Goal: Task Accomplishment & Management: Use online tool/utility

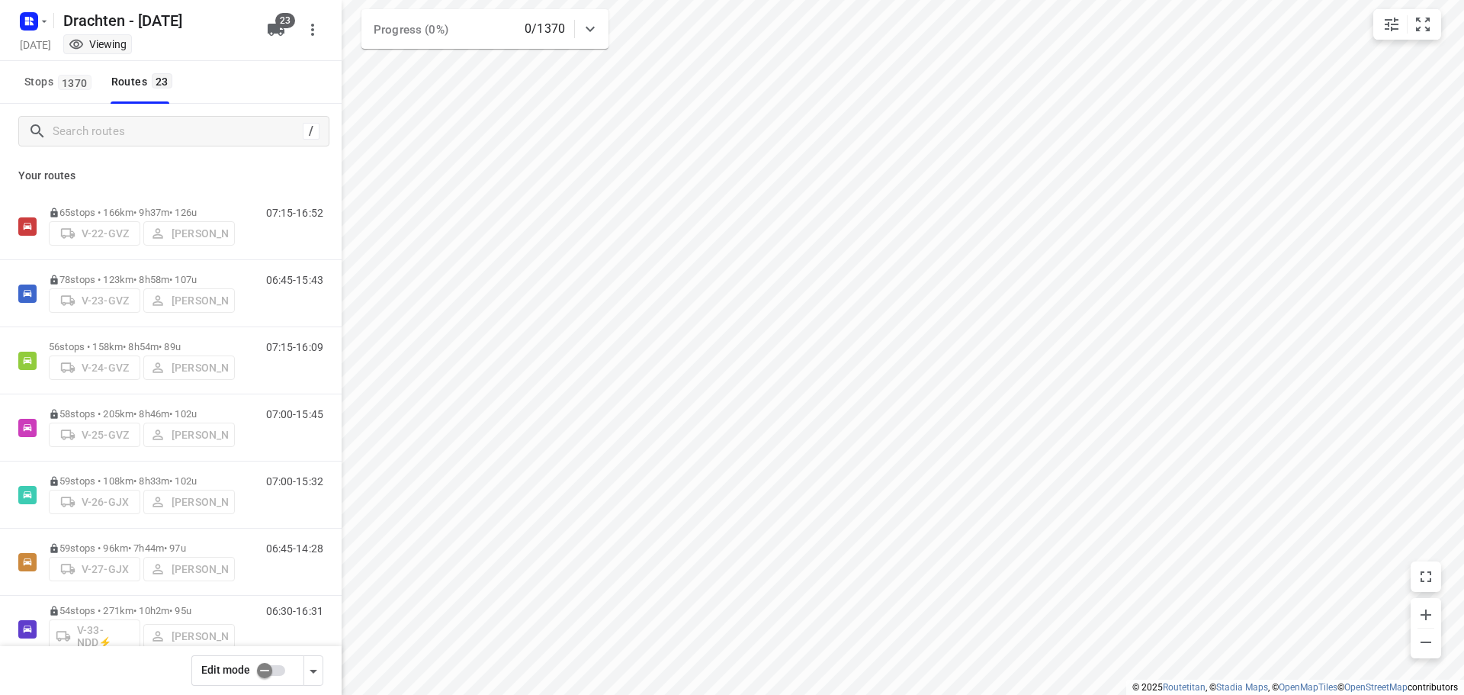
scroll to position [1106, 0]
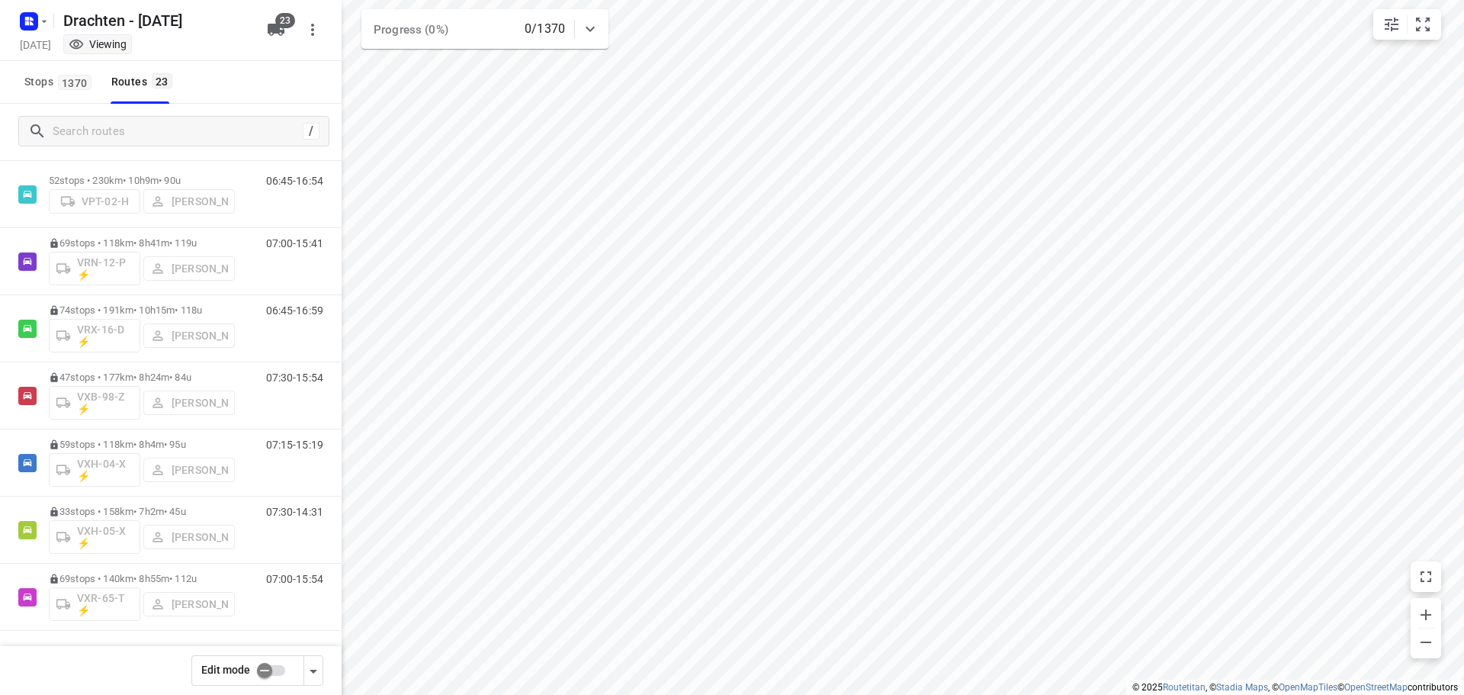
click at [268, 672] on input "checkbox" at bounding box center [264, 670] width 87 height 29
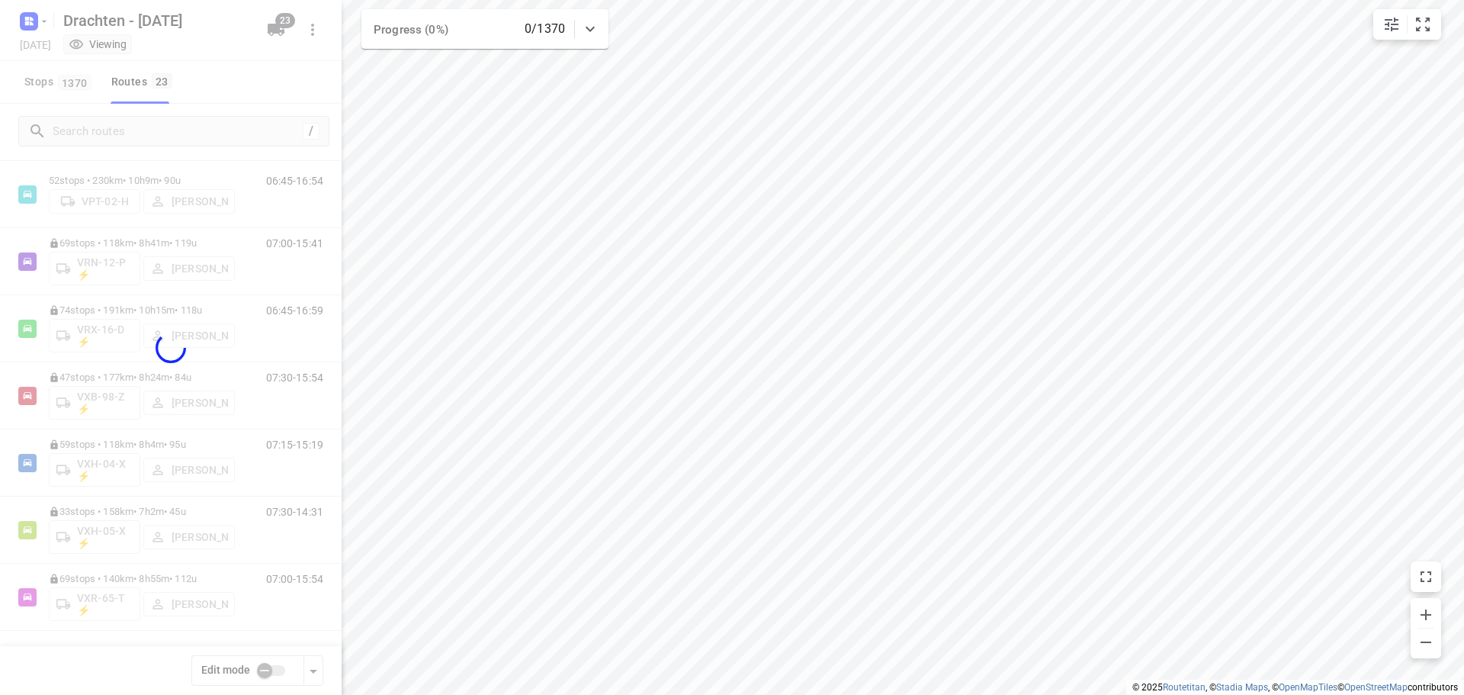
checkbox input "true"
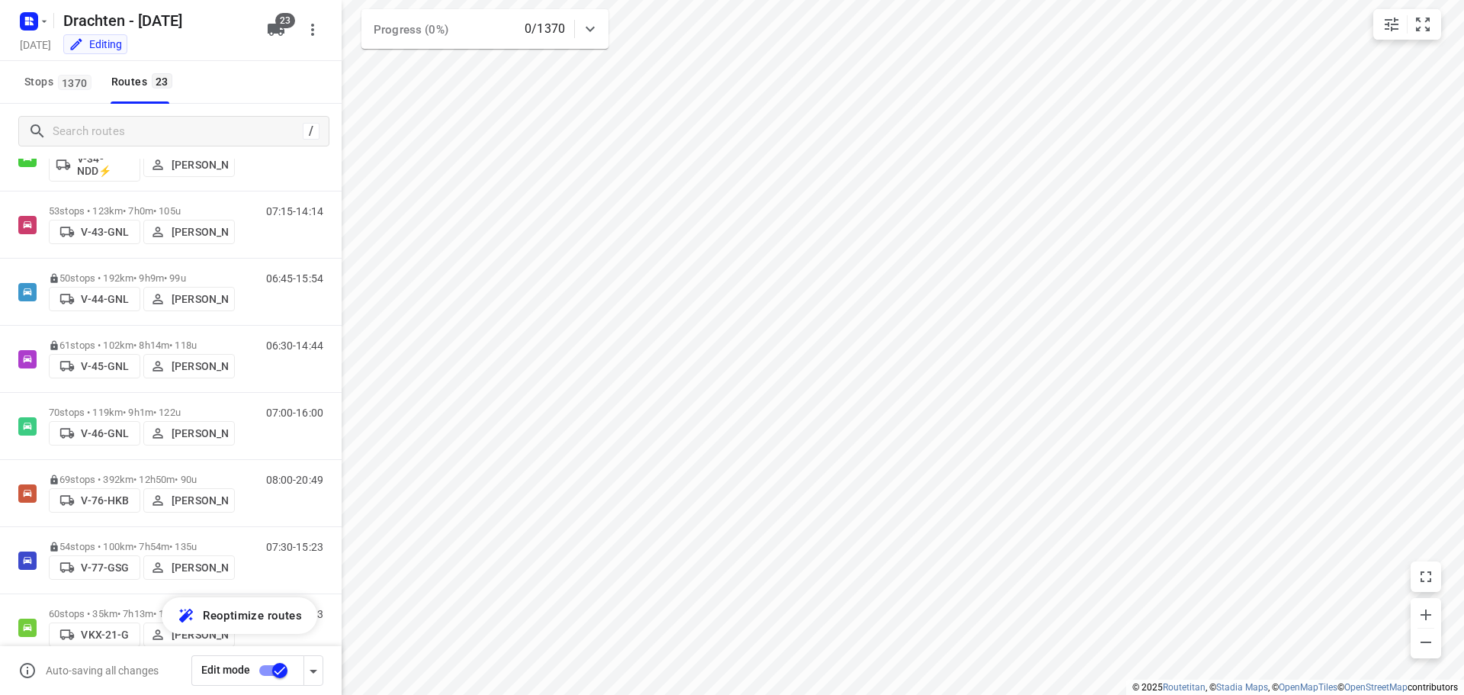
scroll to position [496, 0]
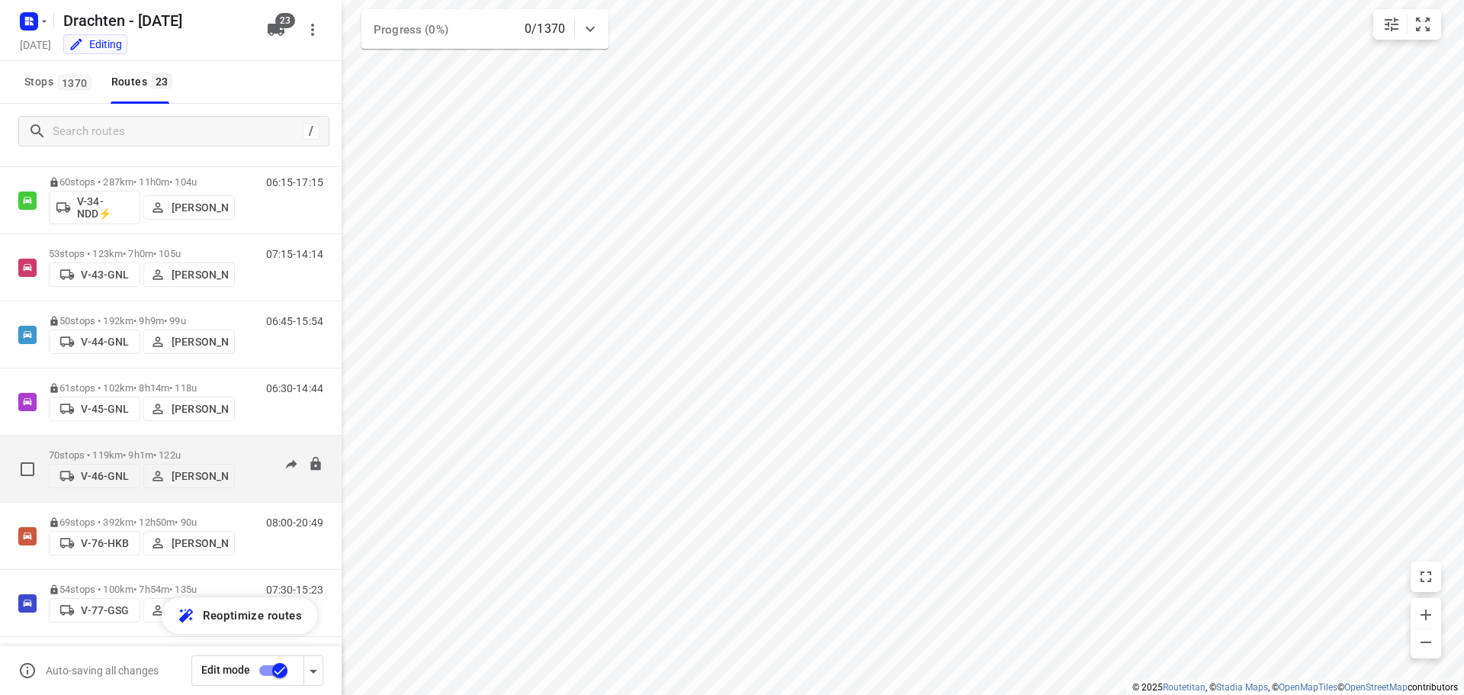
click at [144, 449] on p "70 stops • 119km • 9h1m • 122u" at bounding box center [142, 454] width 186 height 11
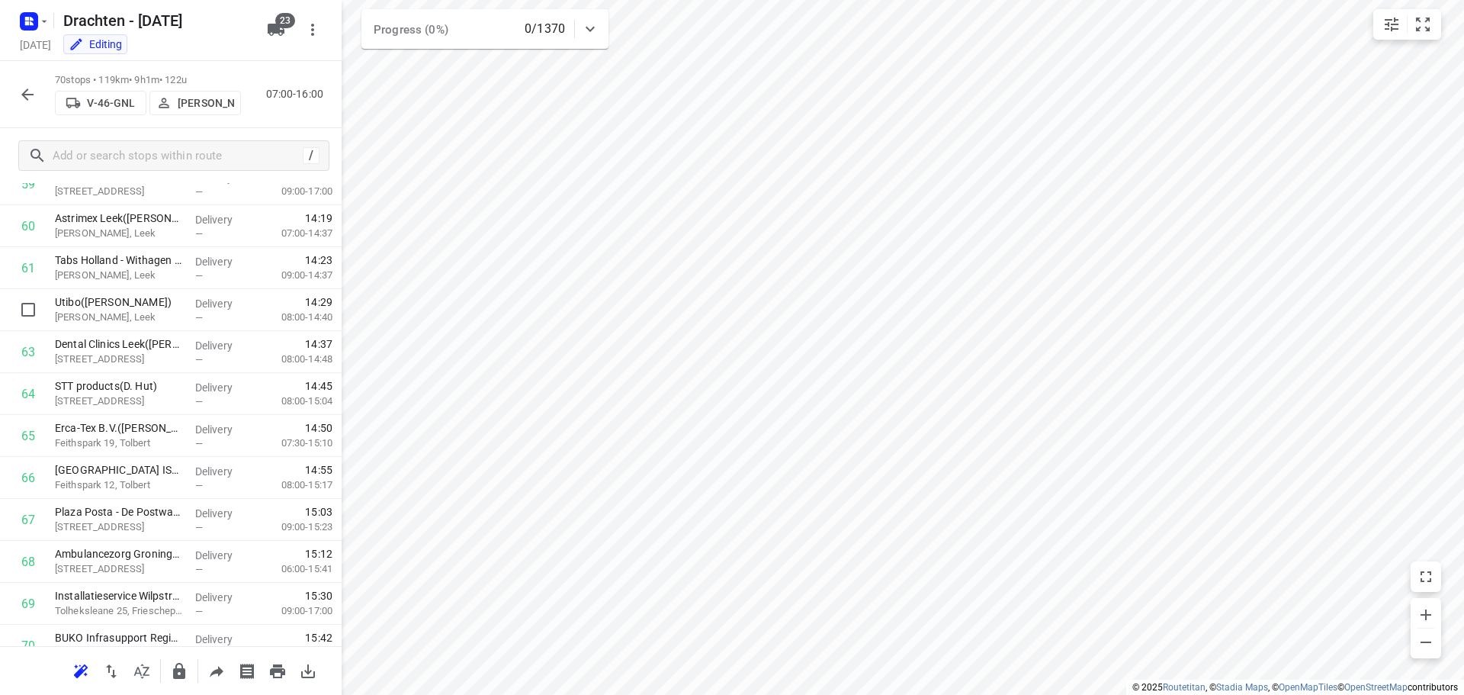
scroll to position [2592, 0]
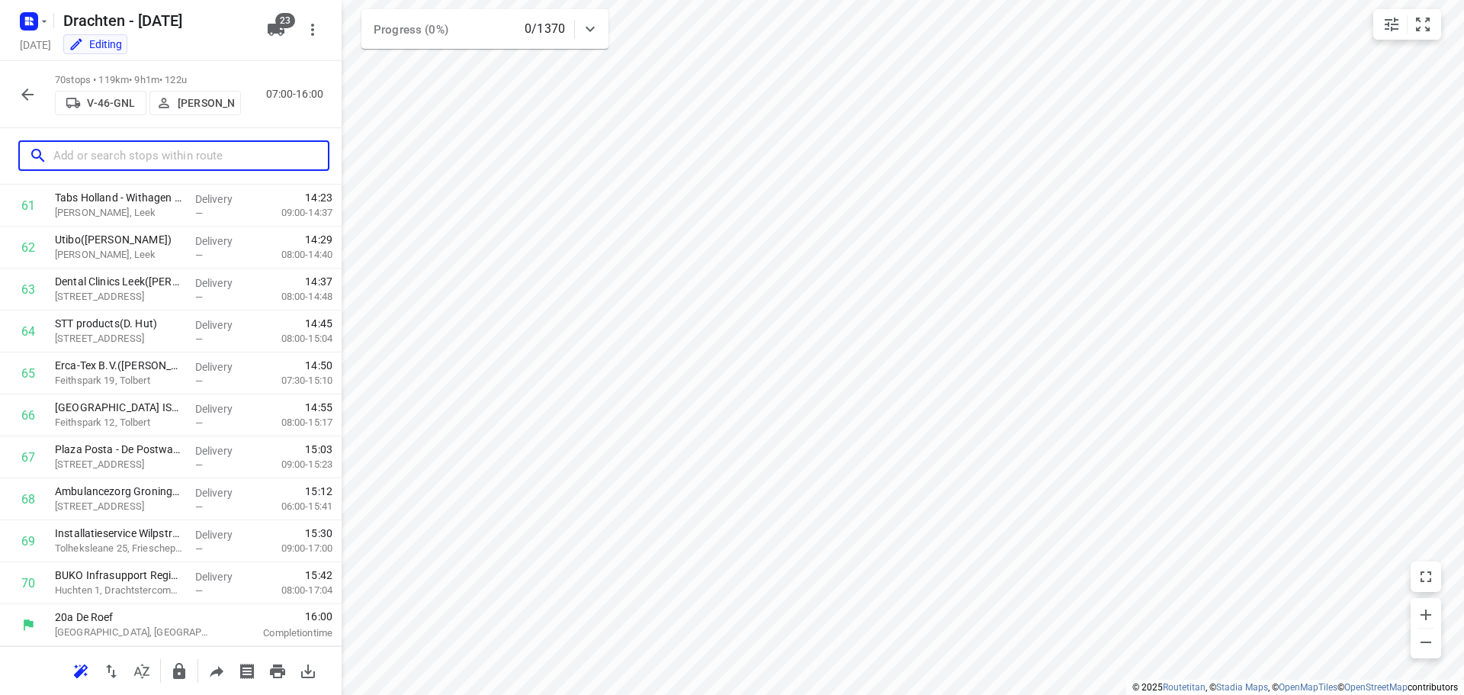
click at [101, 159] on input "text" at bounding box center [190, 156] width 275 height 24
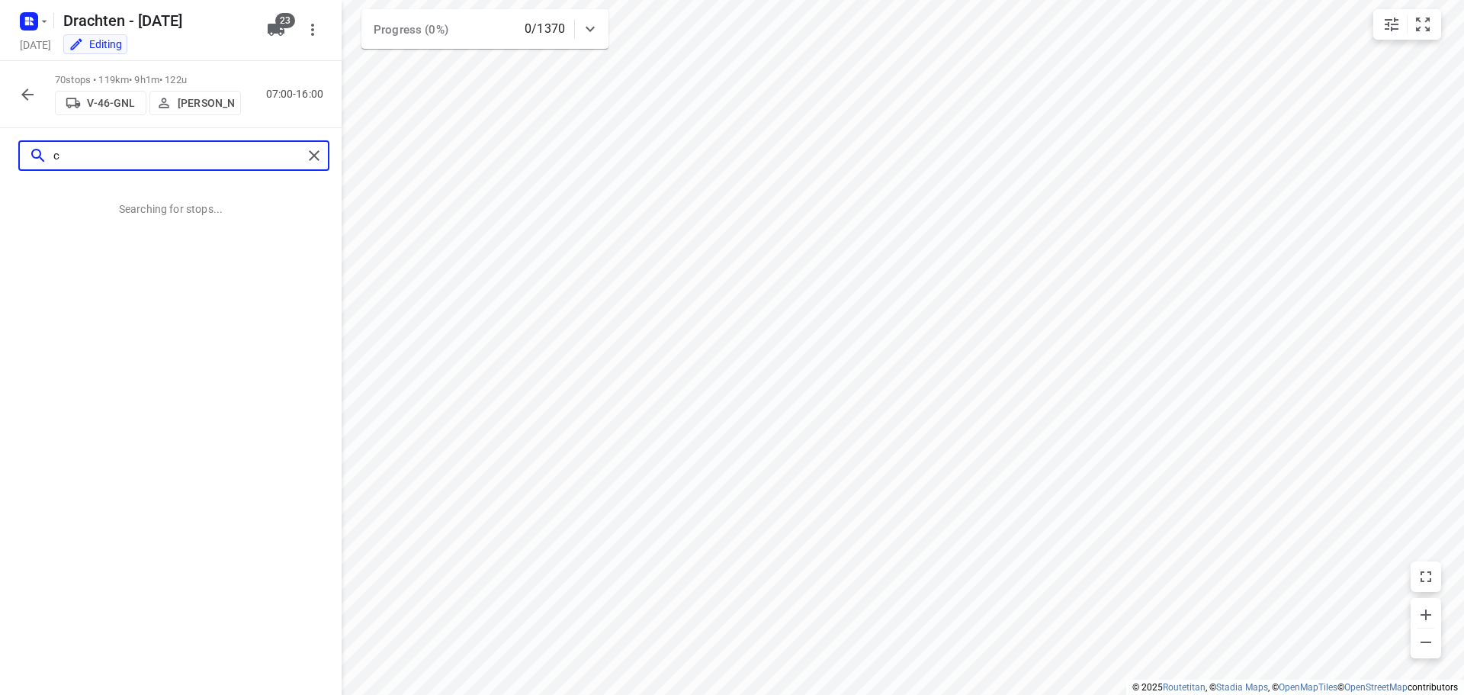
scroll to position [0, 0]
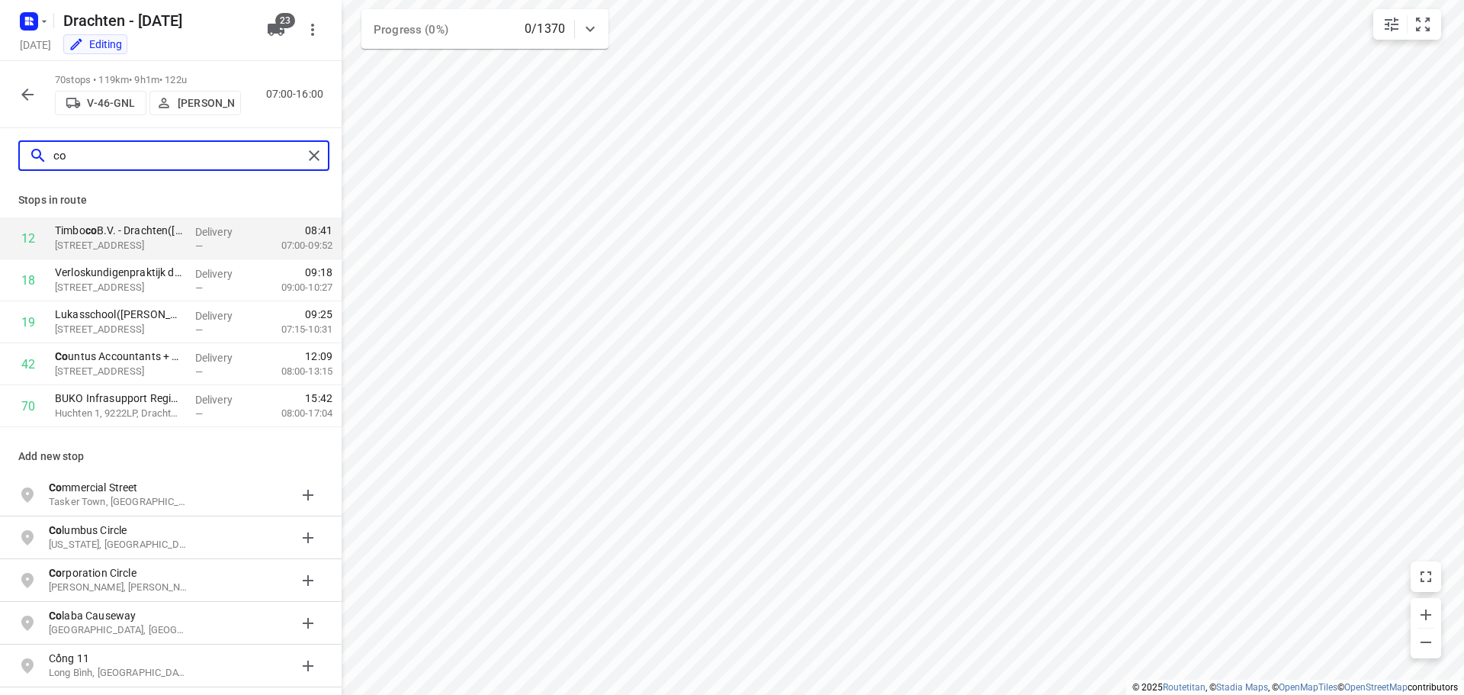
type input "co"
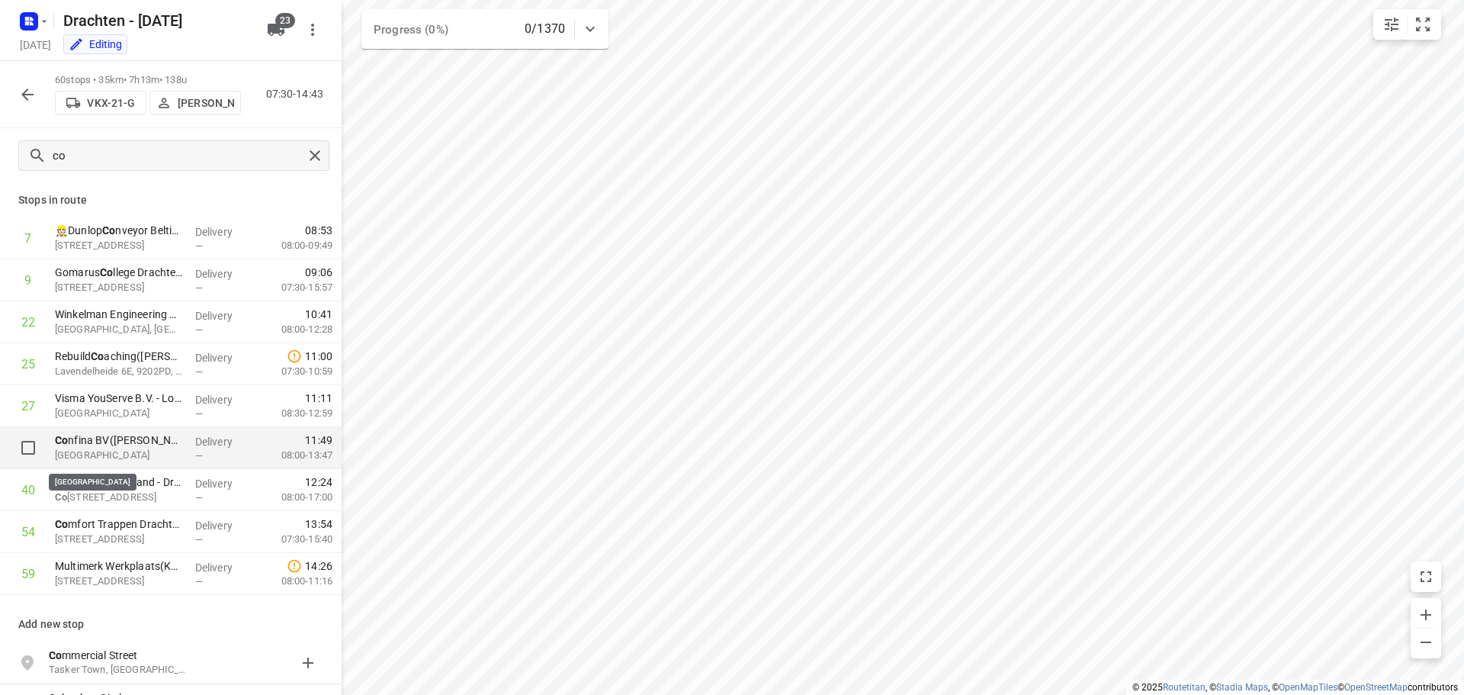
click at [127, 455] on p "[GEOGRAPHIC_DATA]" at bounding box center [119, 455] width 128 height 15
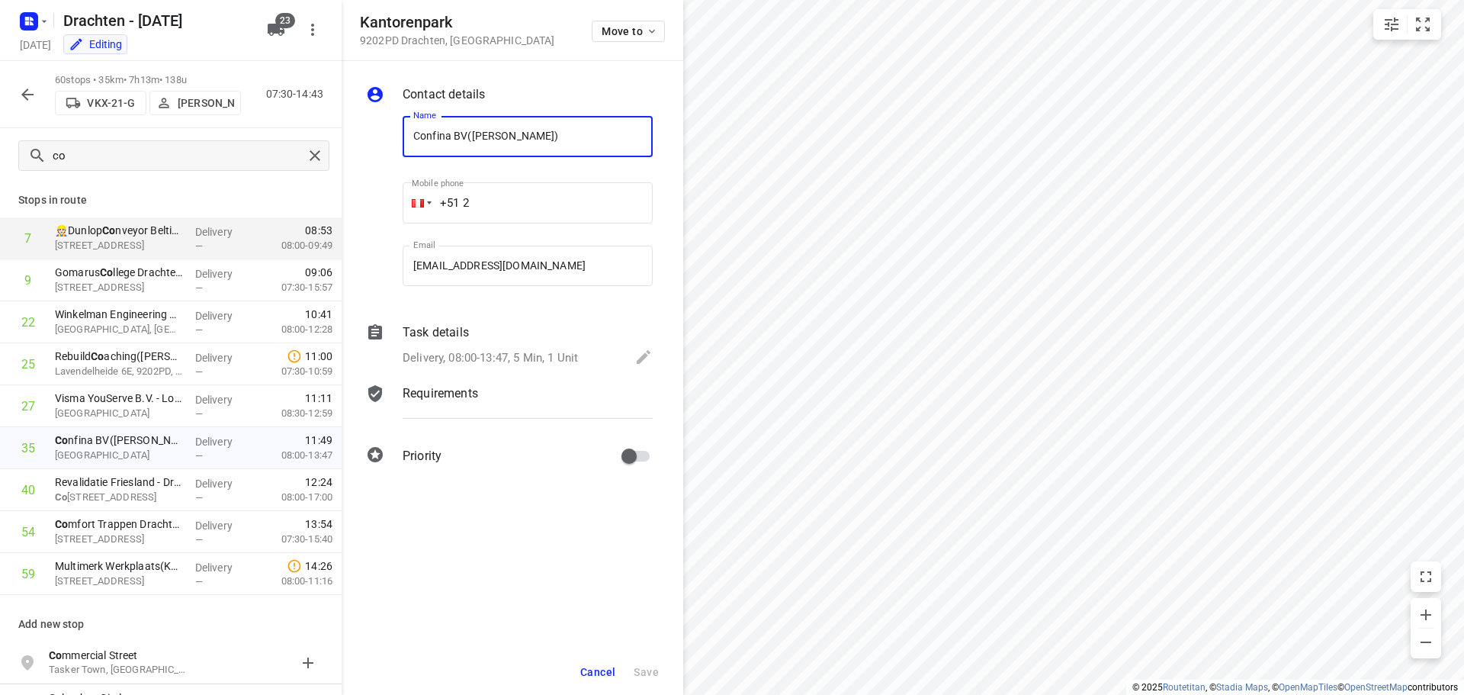
click at [596, 671] on span "Cancel" at bounding box center [597, 672] width 35 height 12
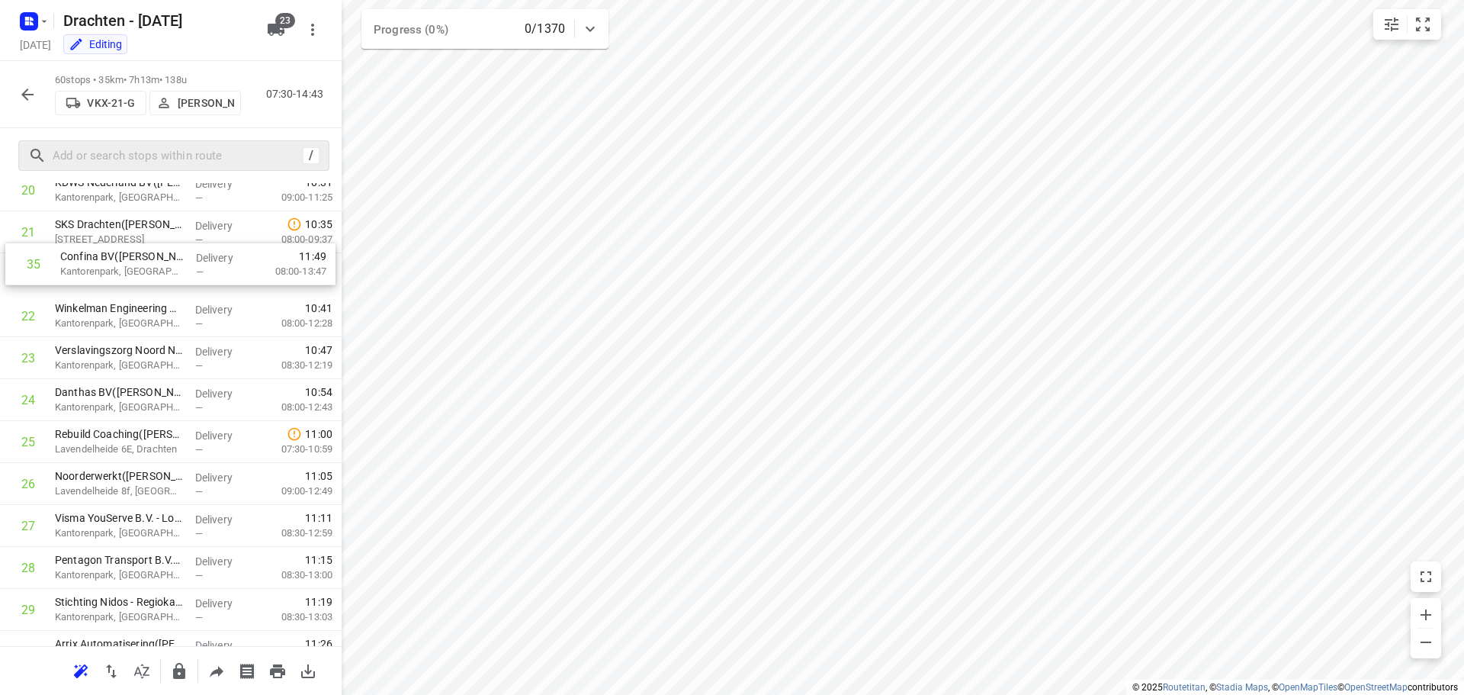
scroll to position [882, 0]
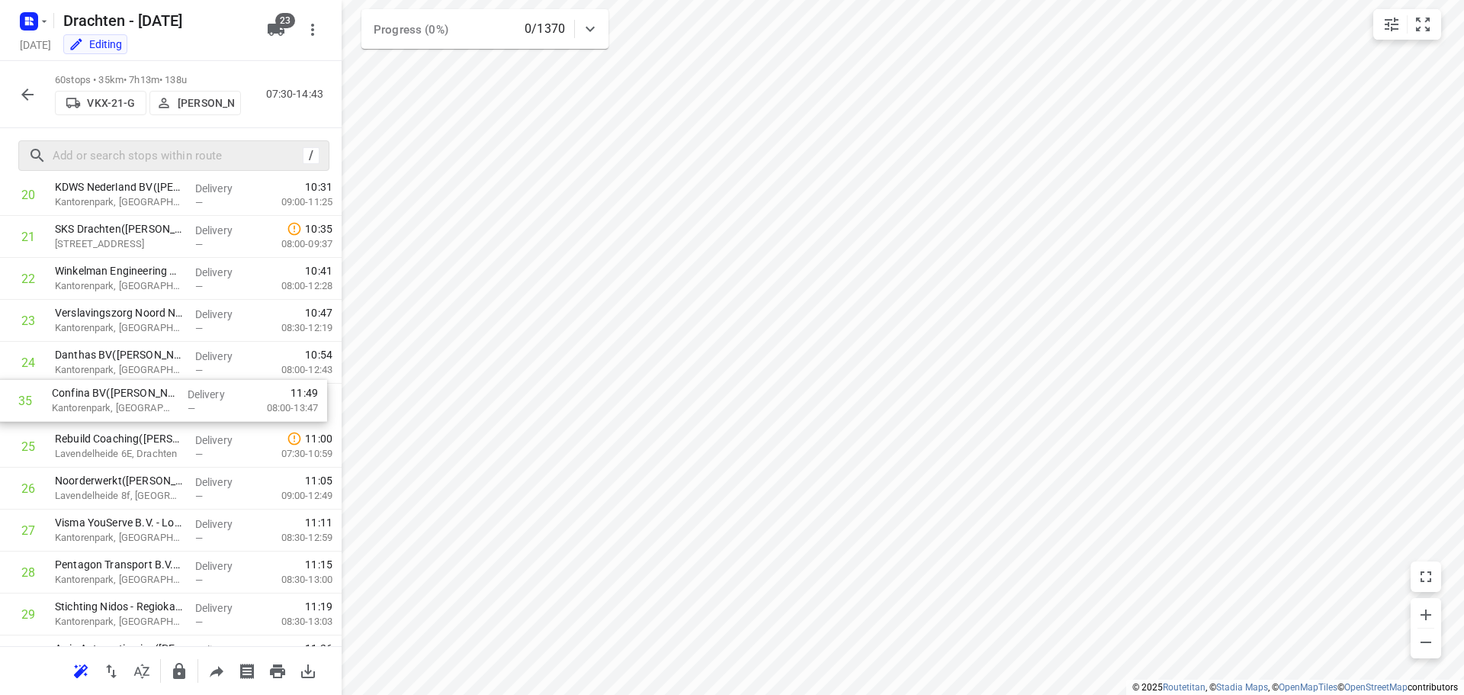
drag, startPoint x: 142, startPoint y: 637, endPoint x: 140, endPoint y: 396, distance: 241.0
click at [140, 396] on div "1 ⭐Philips - Drachten - Tussendiepen 4([PERSON_NAME]) Tussendiepen 4, Drachten …" at bounding box center [171, 635] width 342 height 2517
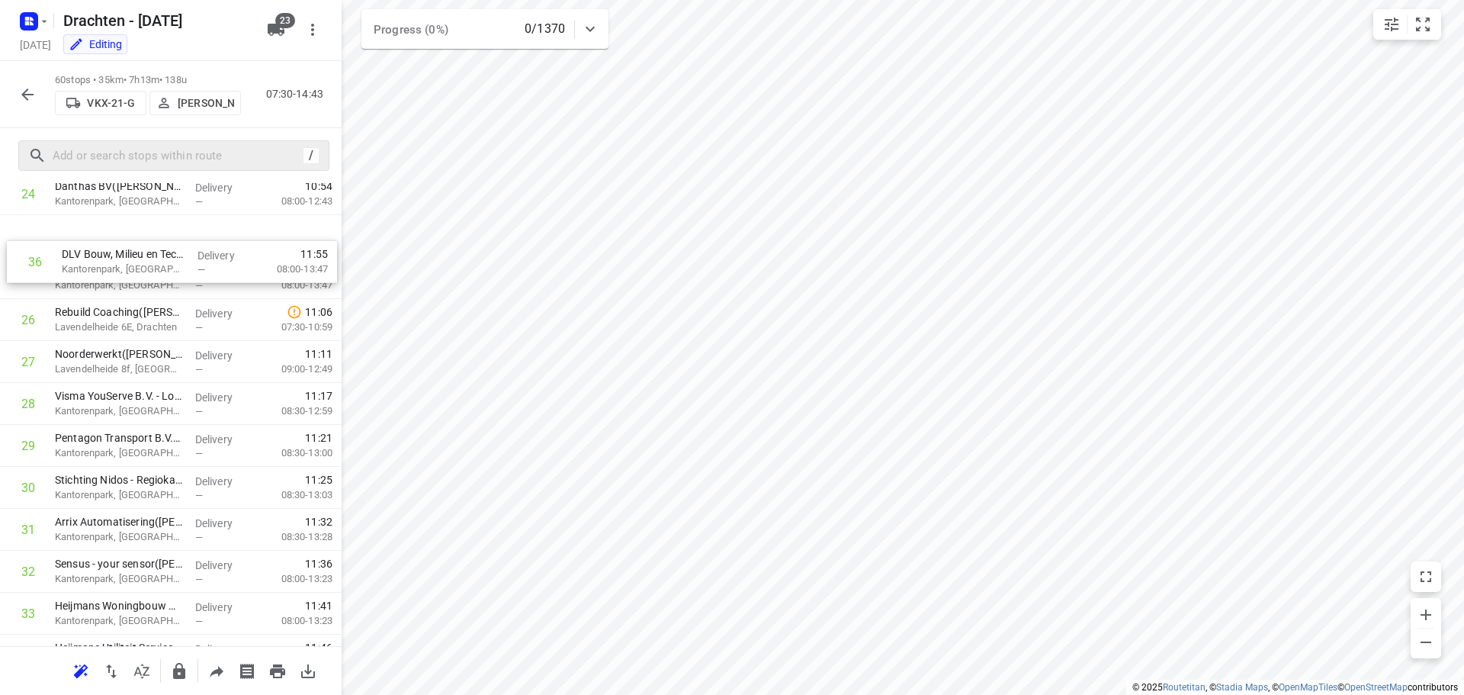
scroll to position [1014, 0]
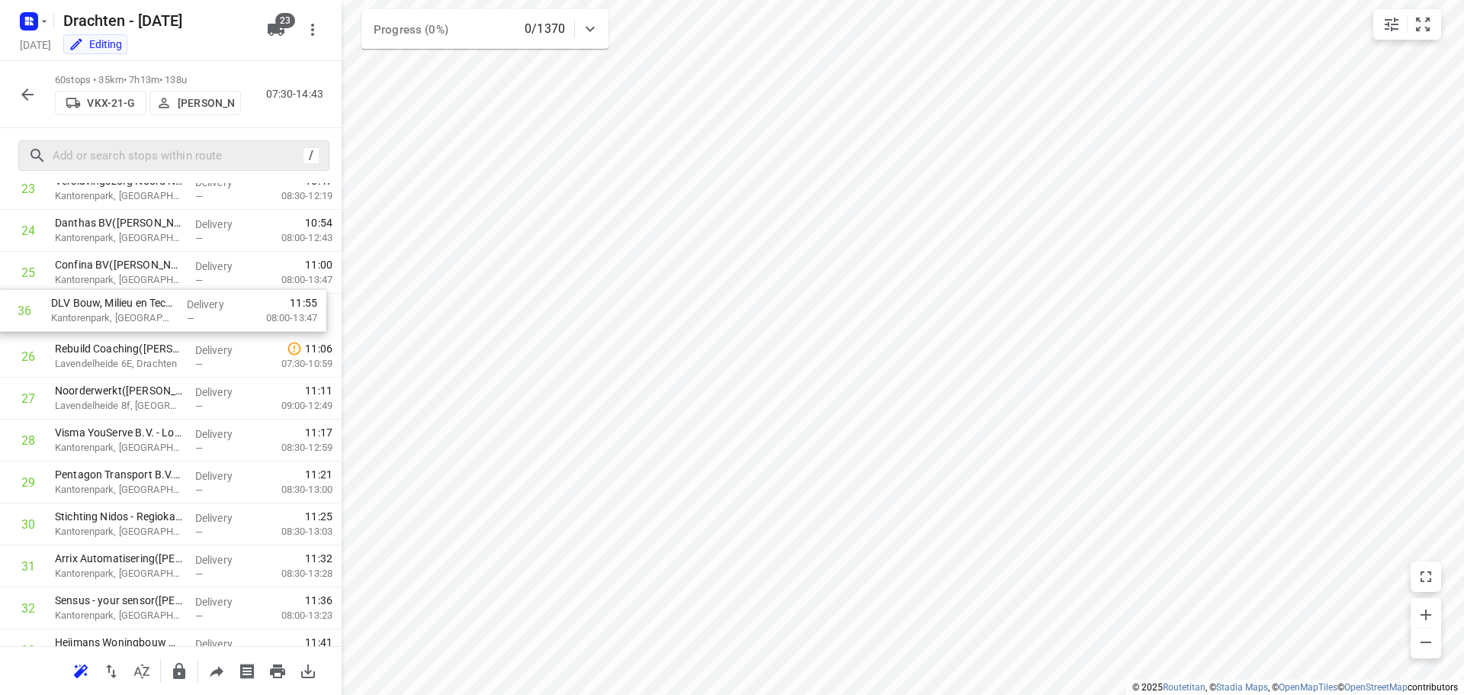
drag, startPoint x: 116, startPoint y: 635, endPoint x: 112, endPoint y: 304, distance: 330.3
click at [112, 304] on div "1 ⭐Philips - Drachten - Tussendiepen 4([PERSON_NAME]) Tussendiepen 4, Drachten …" at bounding box center [171, 503] width 342 height 2517
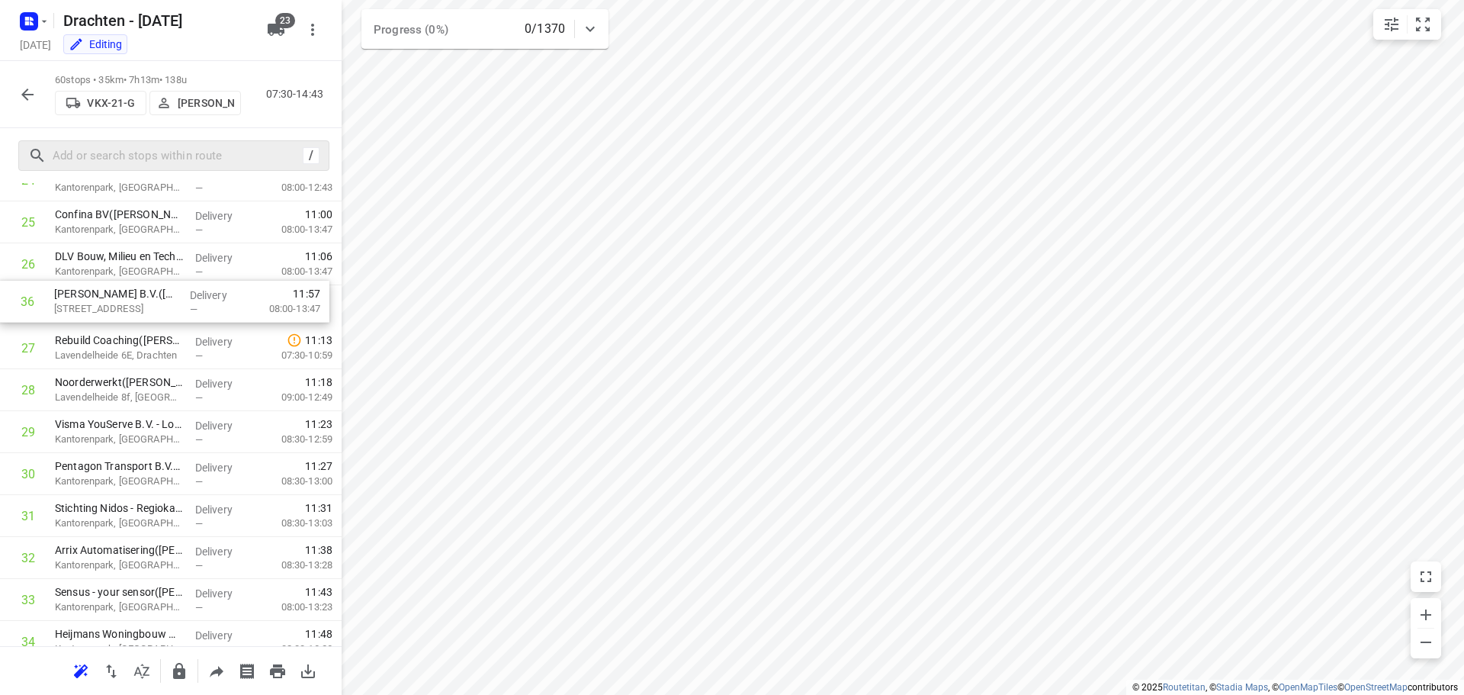
scroll to position [1062, 0]
drag, startPoint x: 140, startPoint y: 589, endPoint x: 144, endPoint y: 310, distance: 279.2
click at [144, 310] on div "1 ⭐Philips - Drachten - Tussendiepen 4([PERSON_NAME]) Tussendiepen 4, Drachten …" at bounding box center [171, 455] width 342 height 2517
click at [182, 676] on icon "button" at bounding box center [179, 671] width 12 height 16
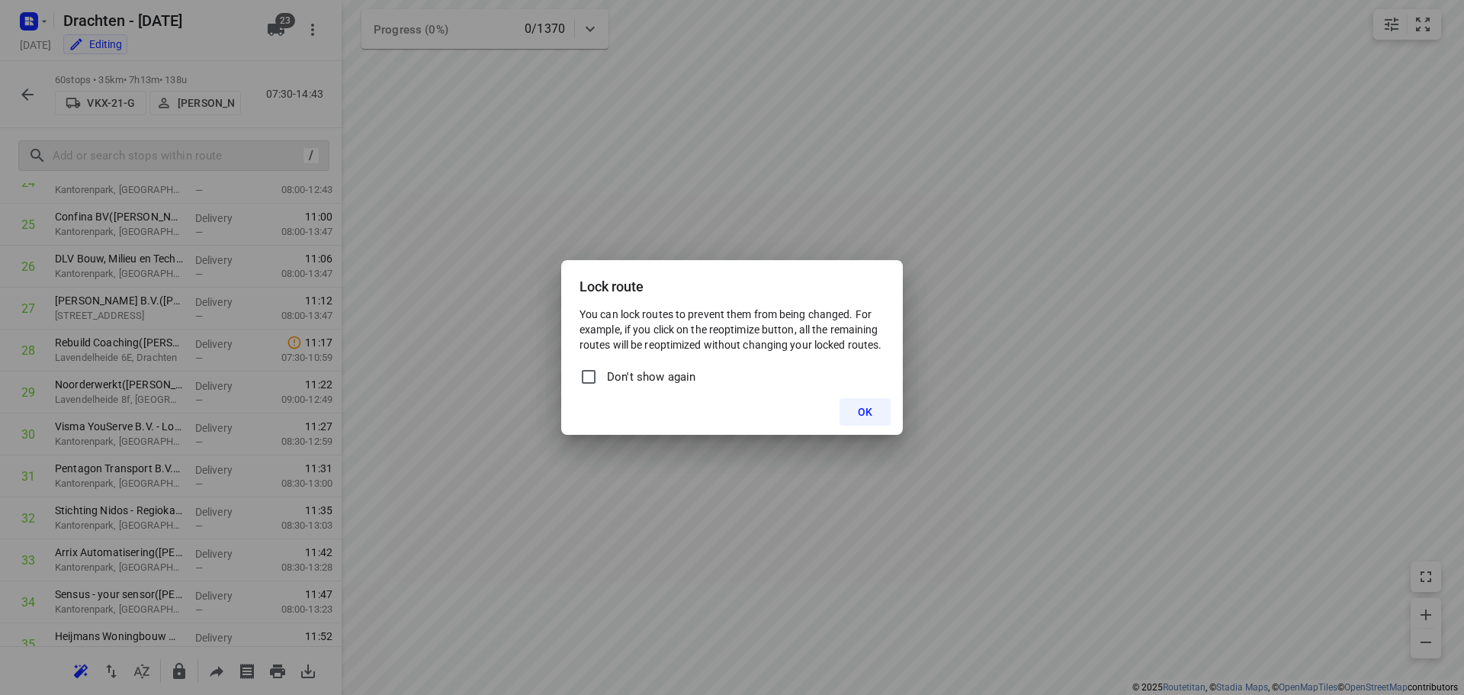
click at [876, 412] on button "OK" at bounding box center [865, 411] width 51 height 27
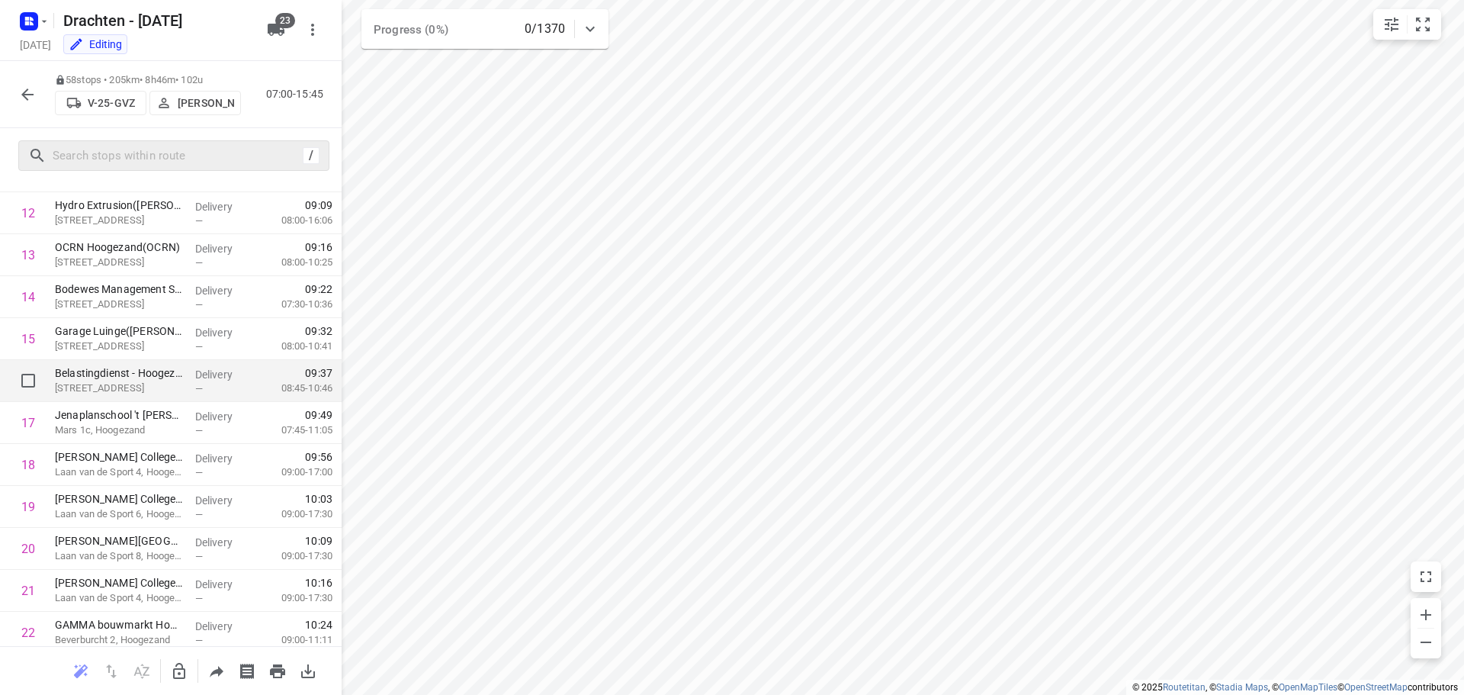
scroll to position [71, 0]
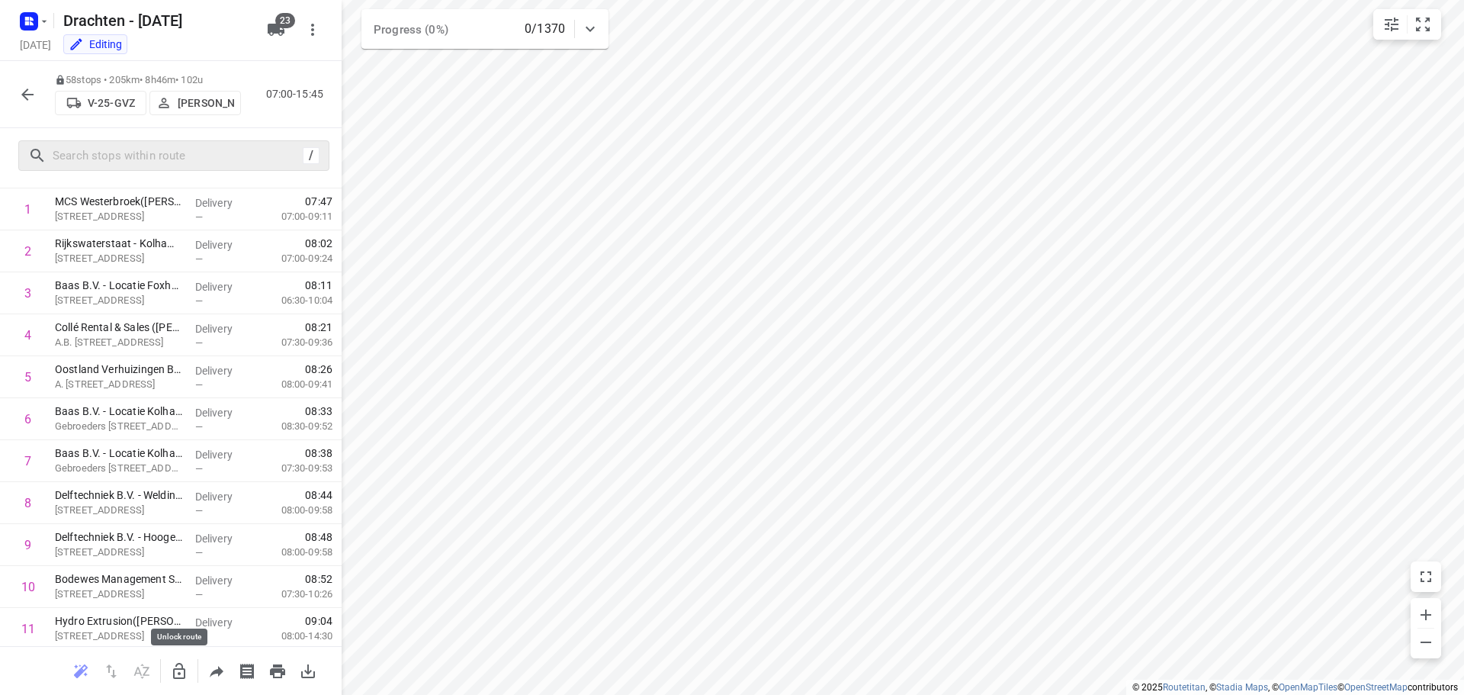
click at [170, 668] on icon "button" at bounding box center [179, 671] width 18 height 18
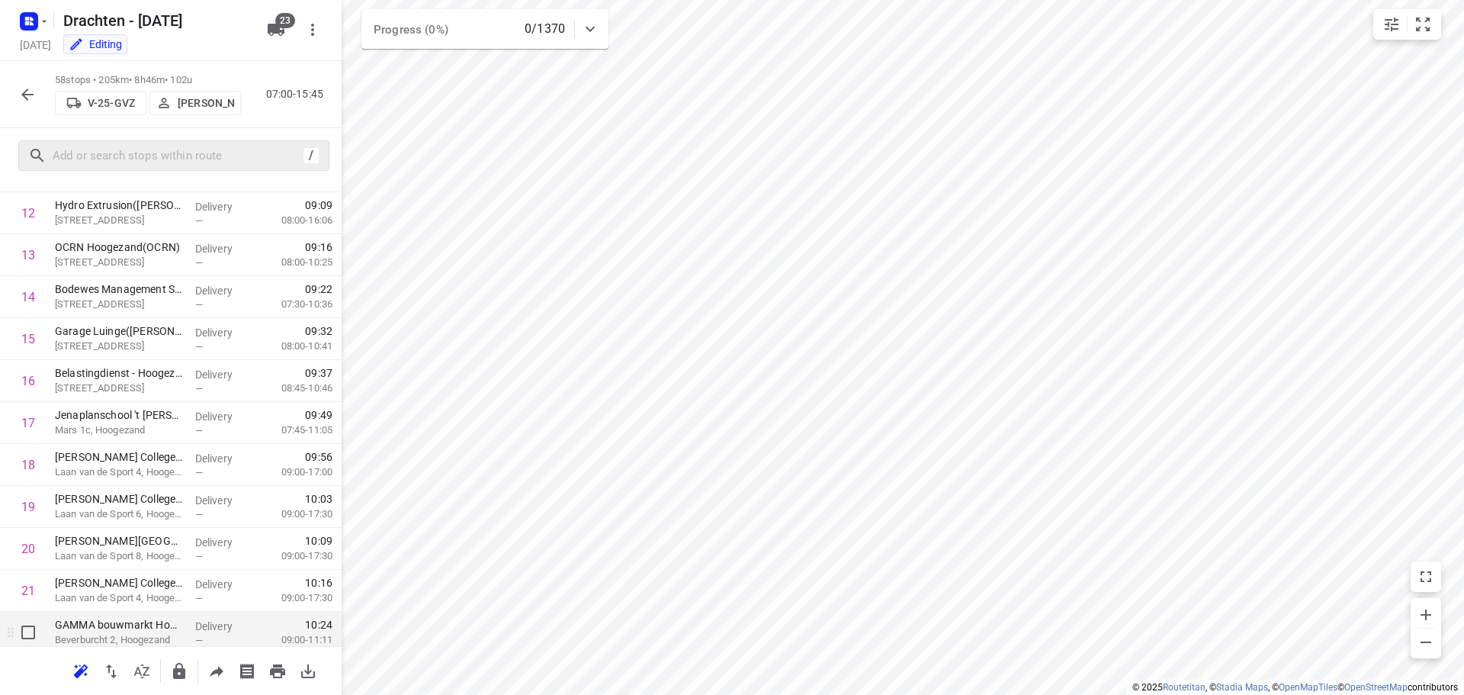
scroll to position [610, 0]
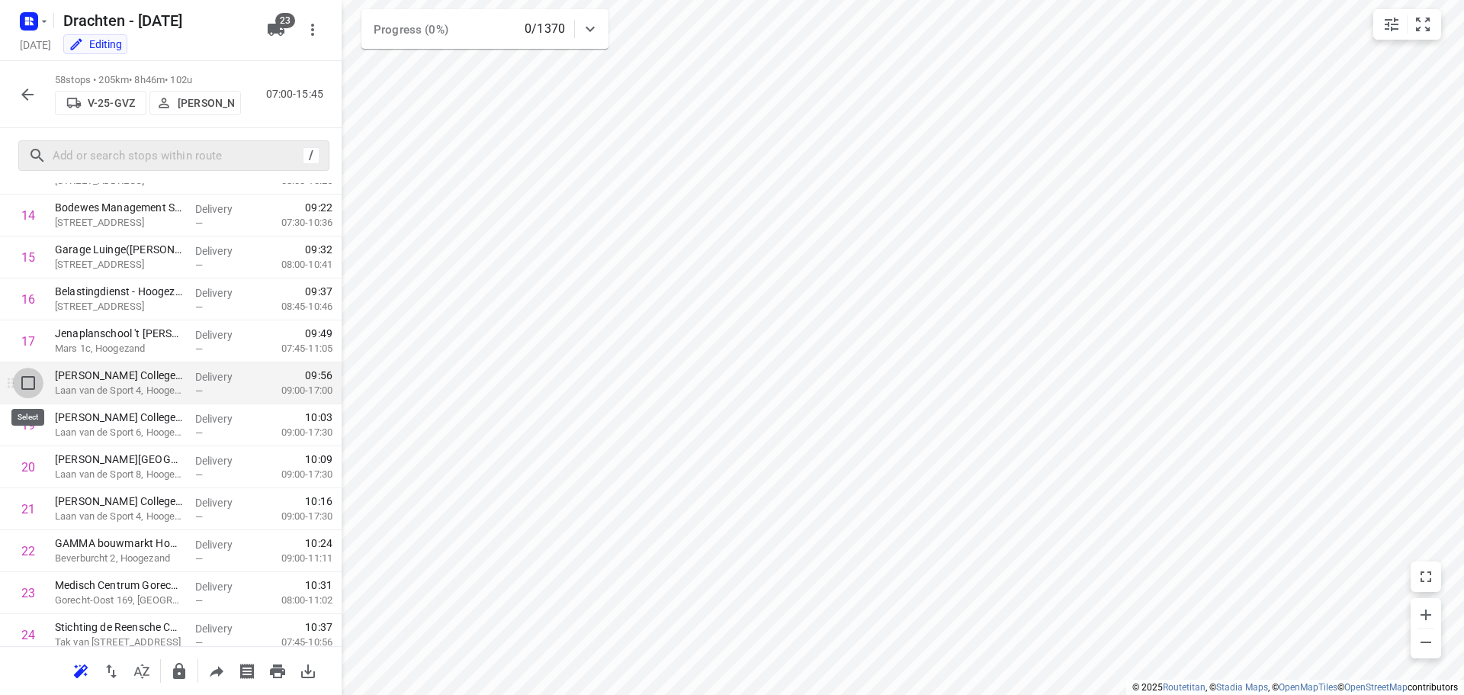
click at [30, 384] on input "checkbox" at bounding box center [28, 383] width 31 height 31
checkbox input "true"
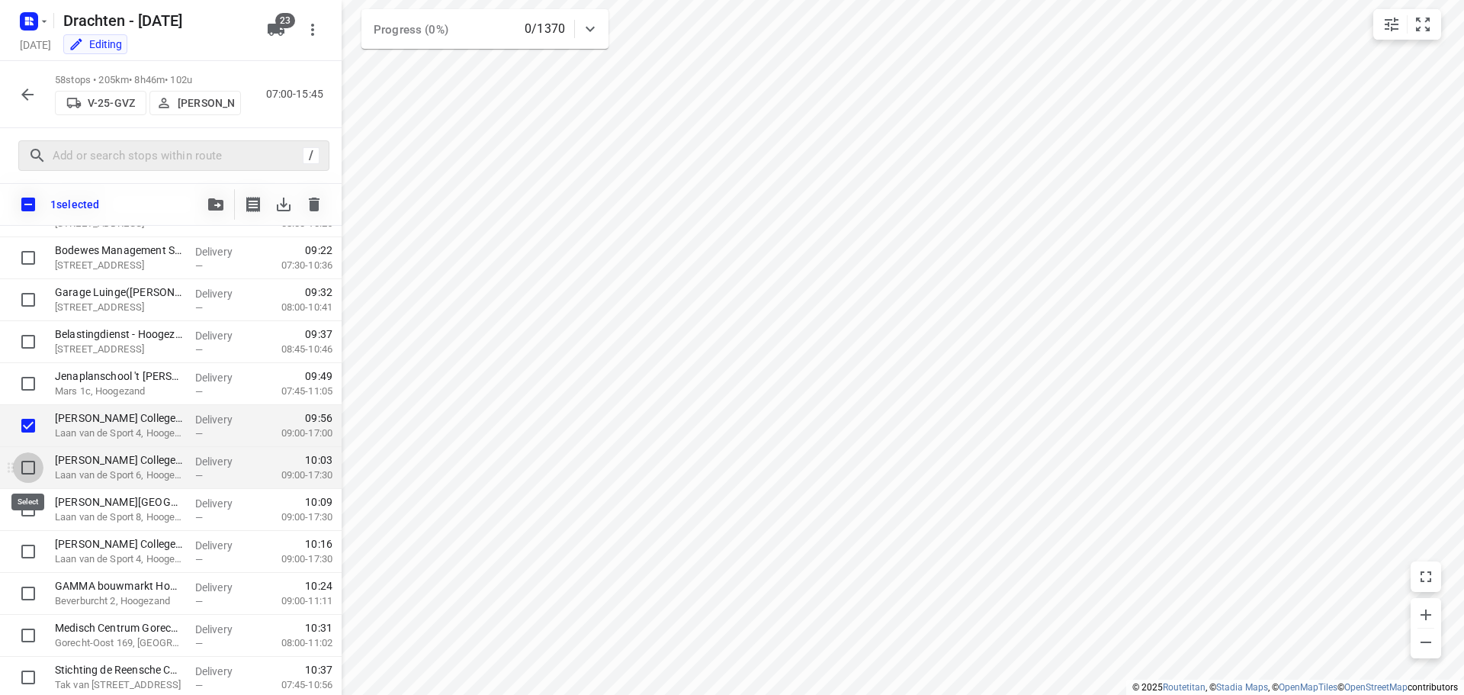
click at [29, 469] on input "checkbox" at bounding box center [28, 467] width 31 height 31
checkbox input "true"
click at [31, 504] on input "checkbox" at bounding box center [28, 509] width 31 height 31
checkbox input "true"
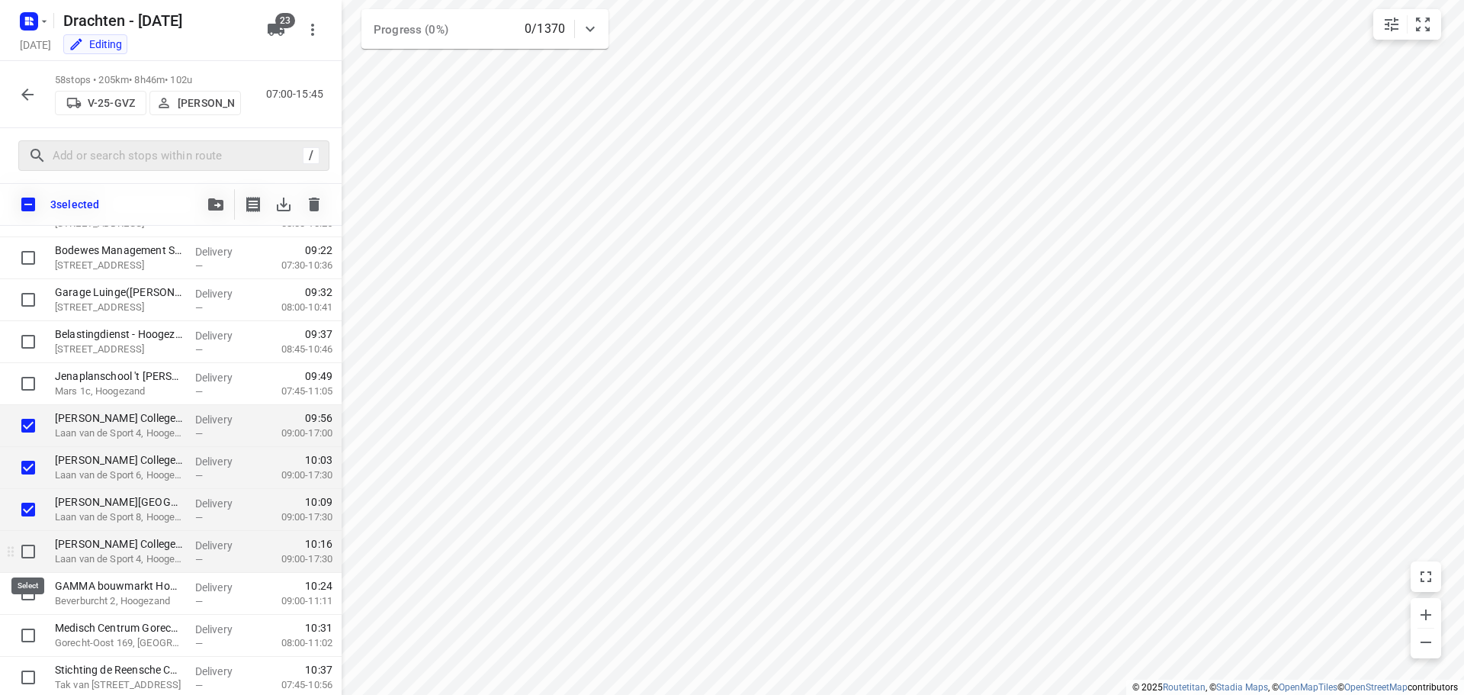
click at [27, 548] on input "checkbox" at bounding box center [28, 551] width 31 height 31
checkbox input "true"
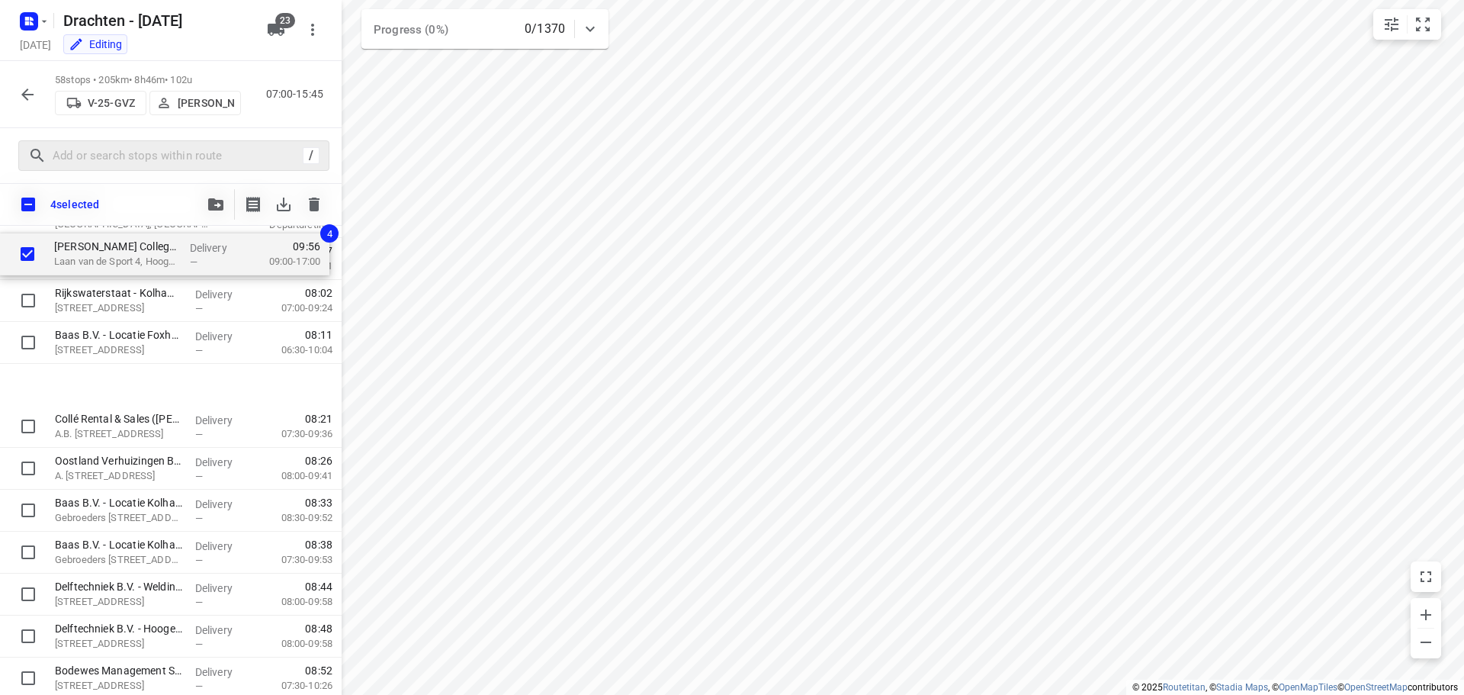
scroll to position [0, 0]
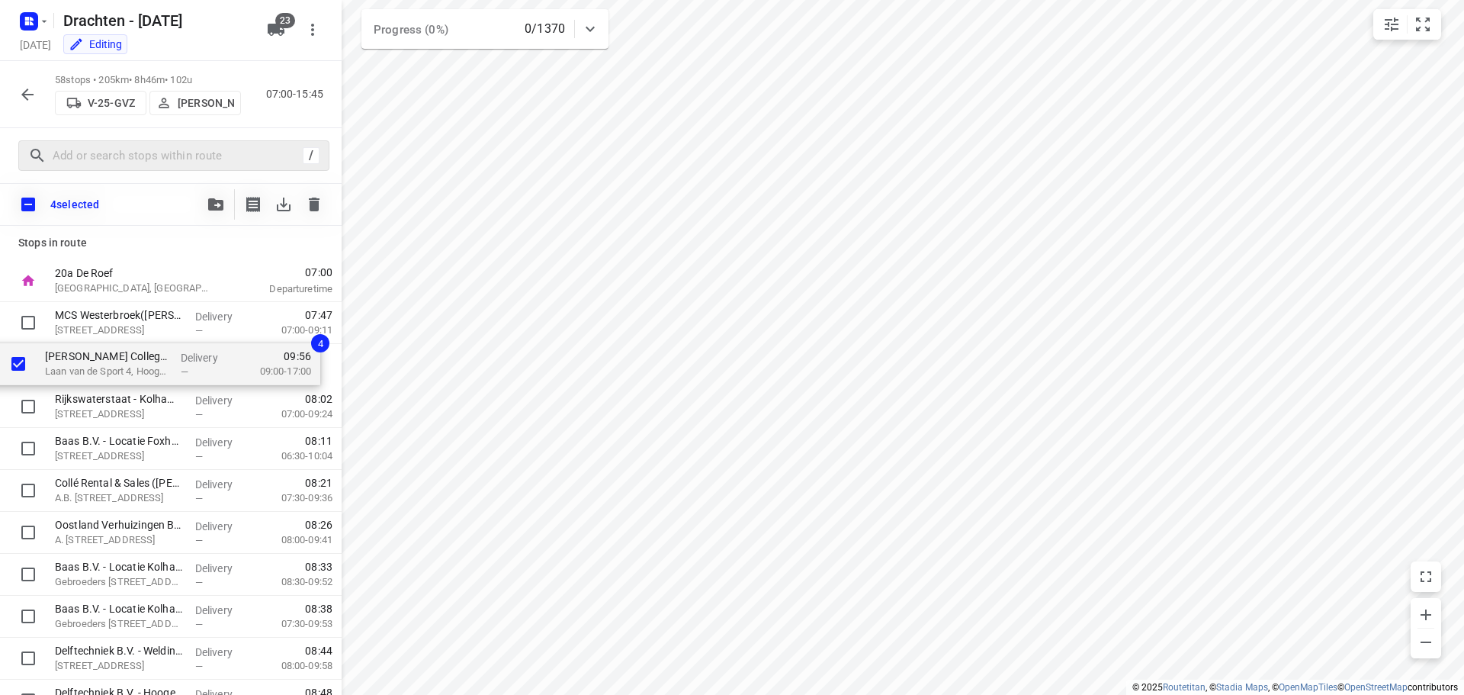
drag, startPoint x: 150, startPoint y: 660, endPoint x: 141, endPoint y: 364, distance: 296.8
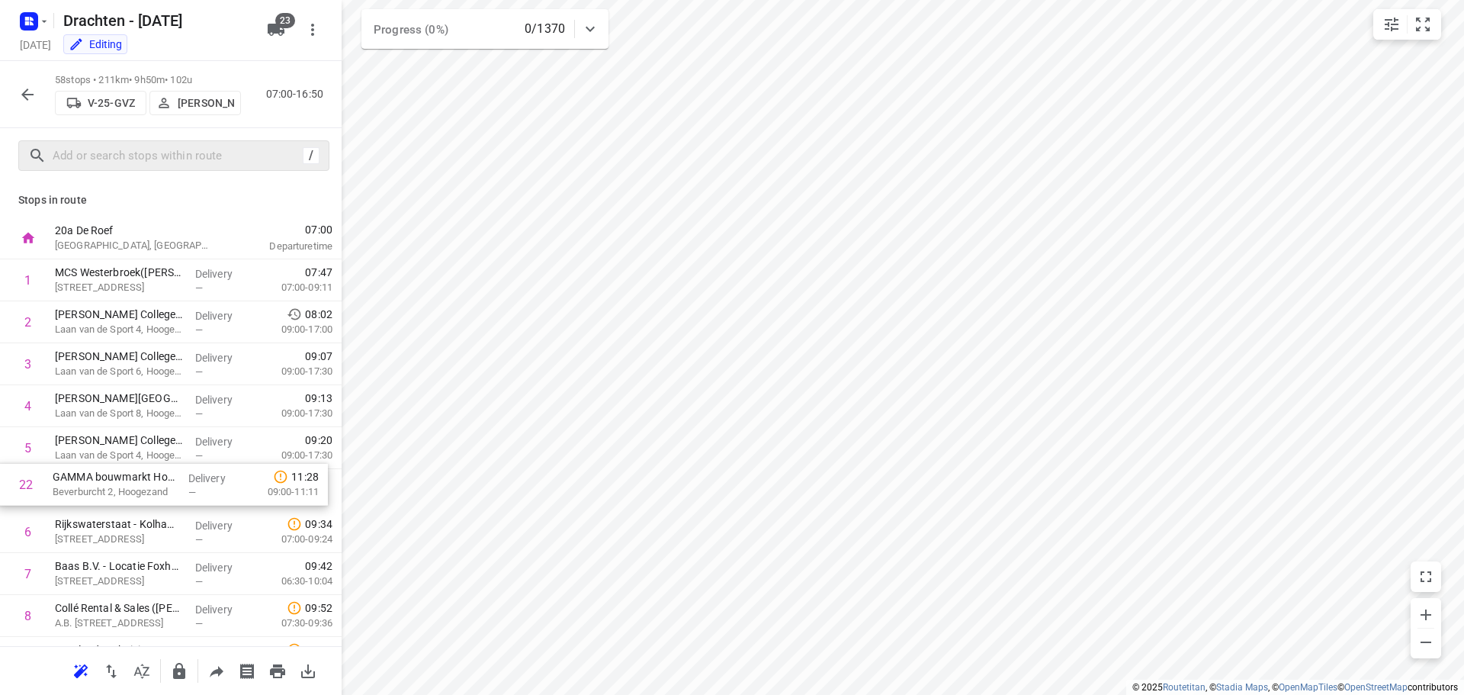
click at [173, 673] on icon "button" at bounding box center [179, 671] width 12 height 16
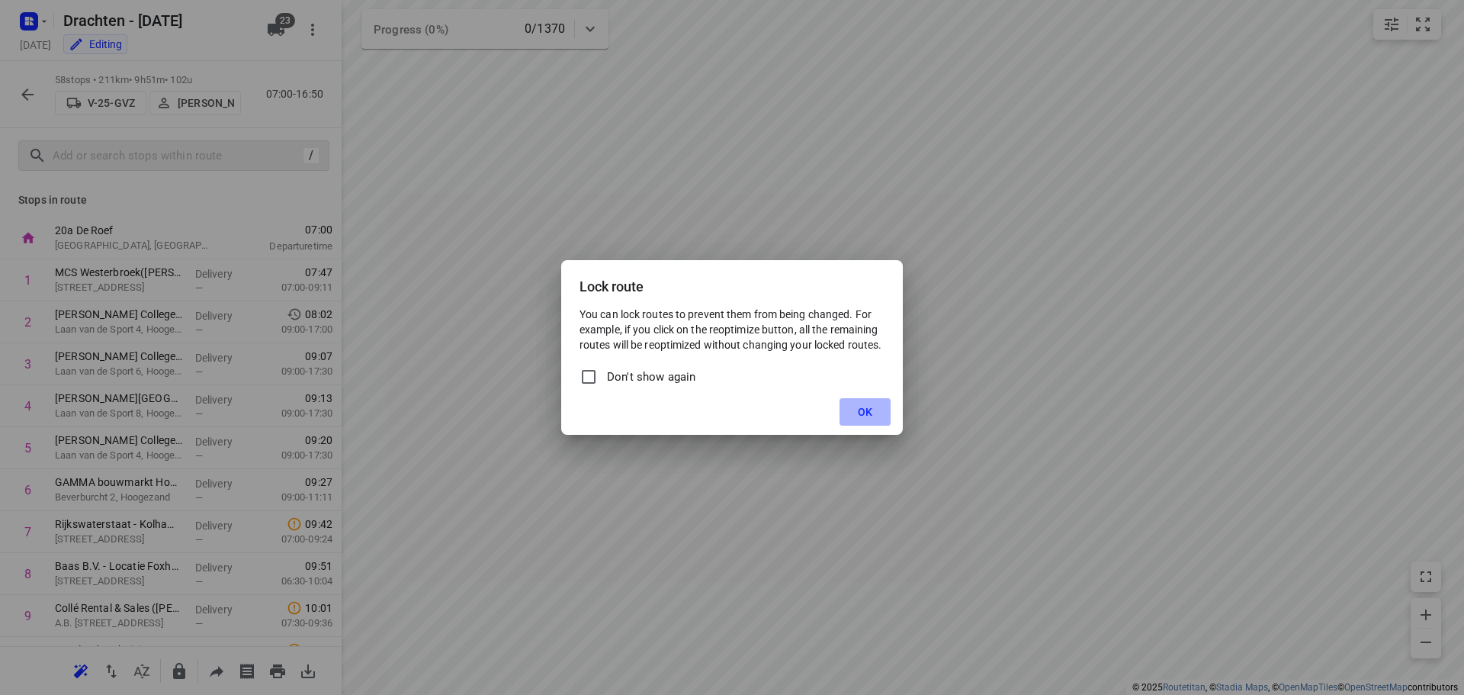
click at [872, 403] on button "OK" at bounding box center [865, 411] width 51 height 27
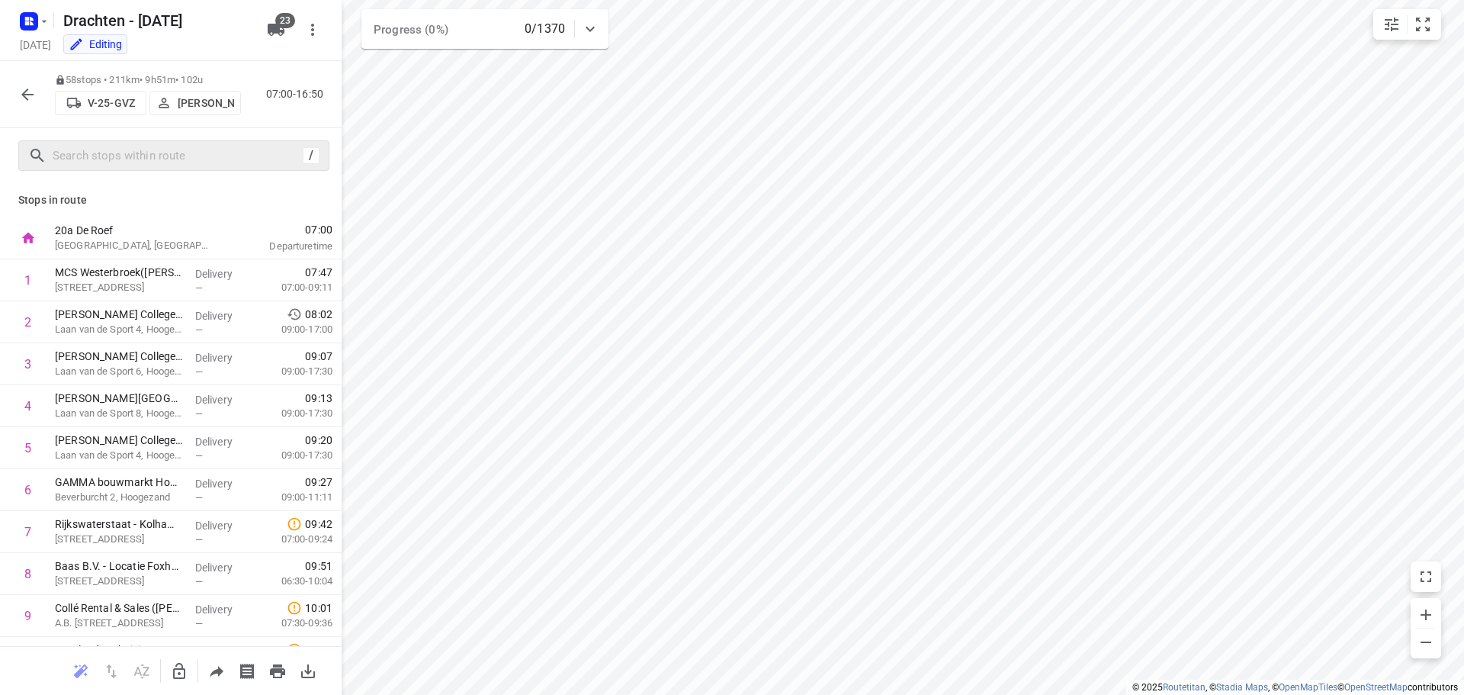
click at [18, 92] on button "button" at bounding box center [27, 94] width 31 height 31
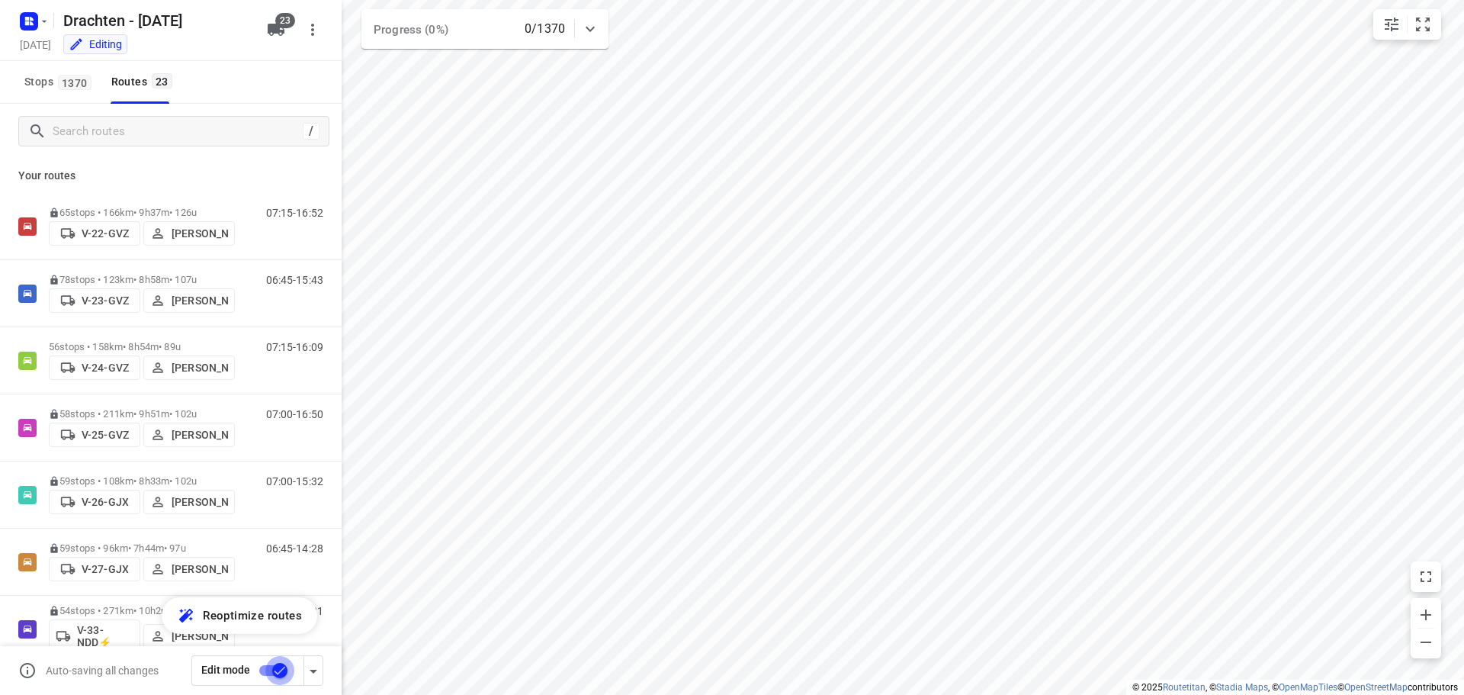
click at [271, 664] on input "checkbox" at bounding box center [279, 670] width 87 height 29
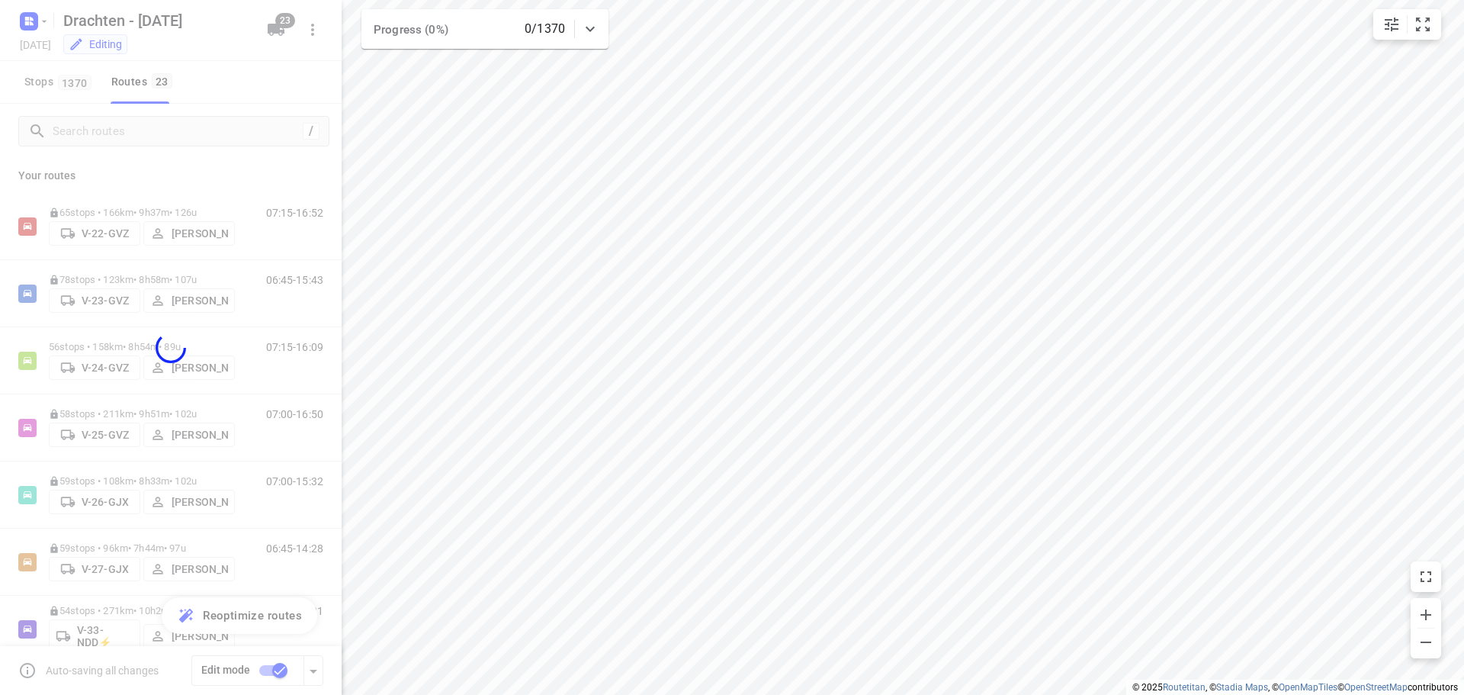
checkbox input "false"
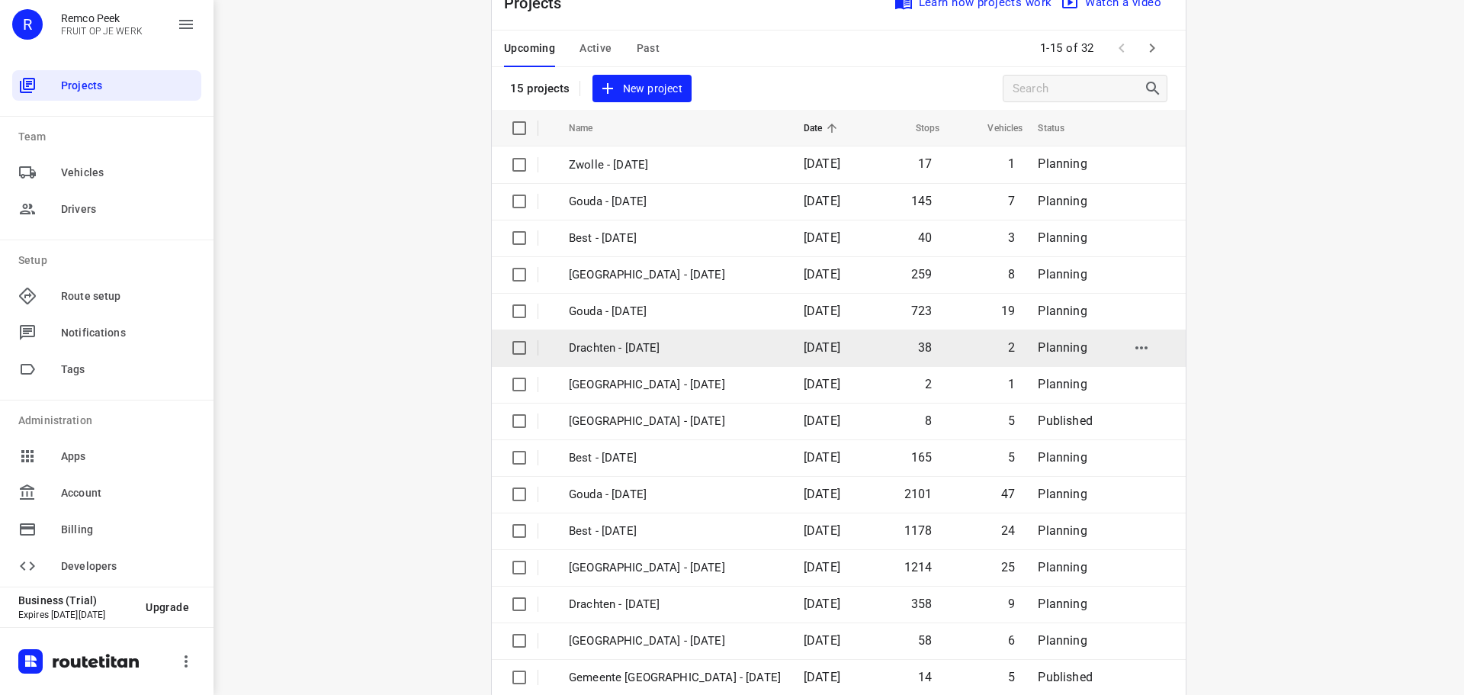
scroll to position [76, 0]
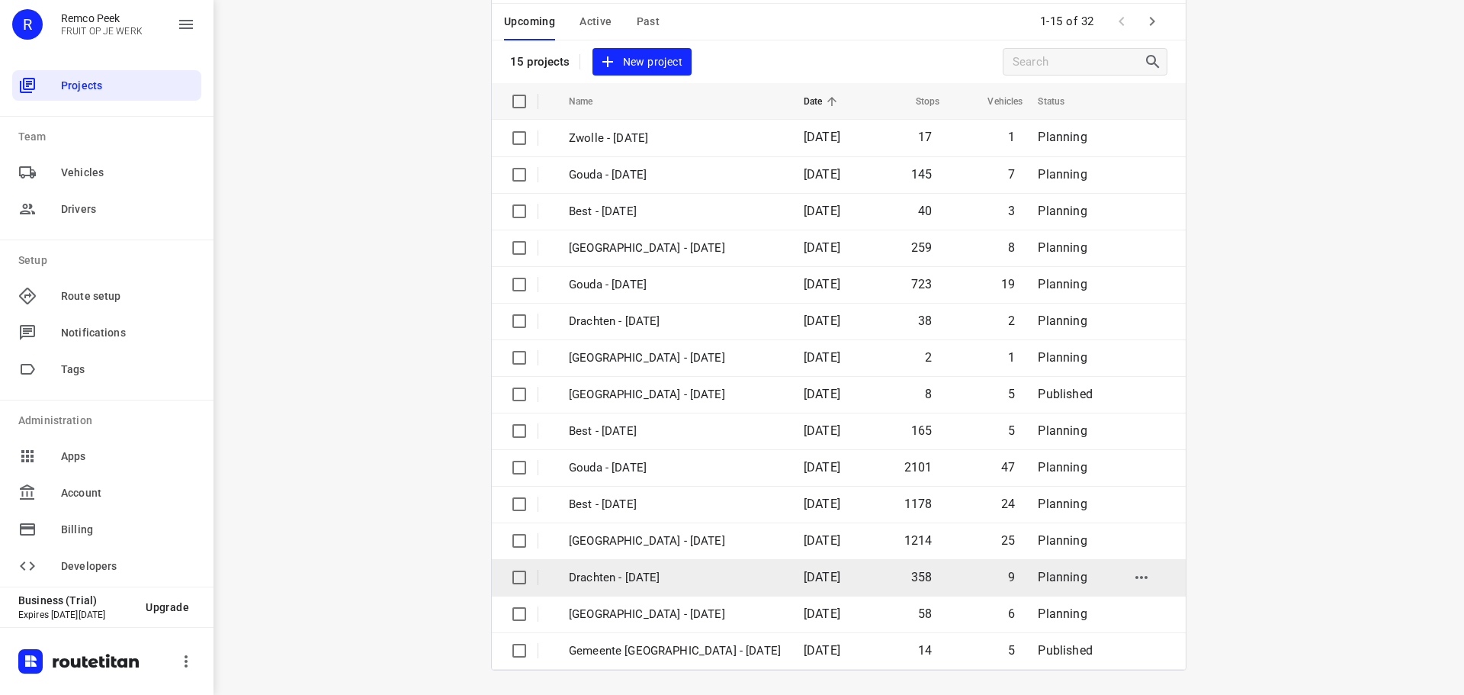
click at [641, 574] on p "Drachten - Wednesday" at bounding box center [675, 578] width 212 height 18
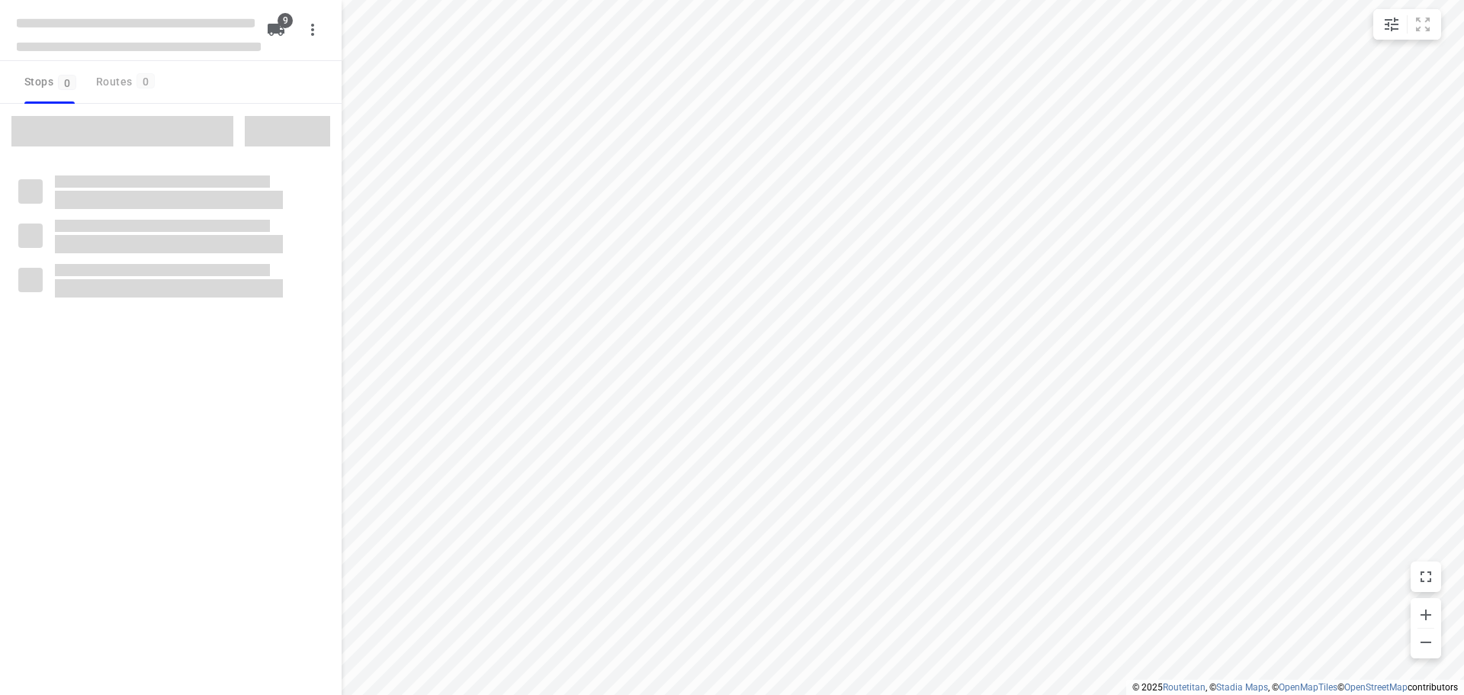
checkbox input "true"
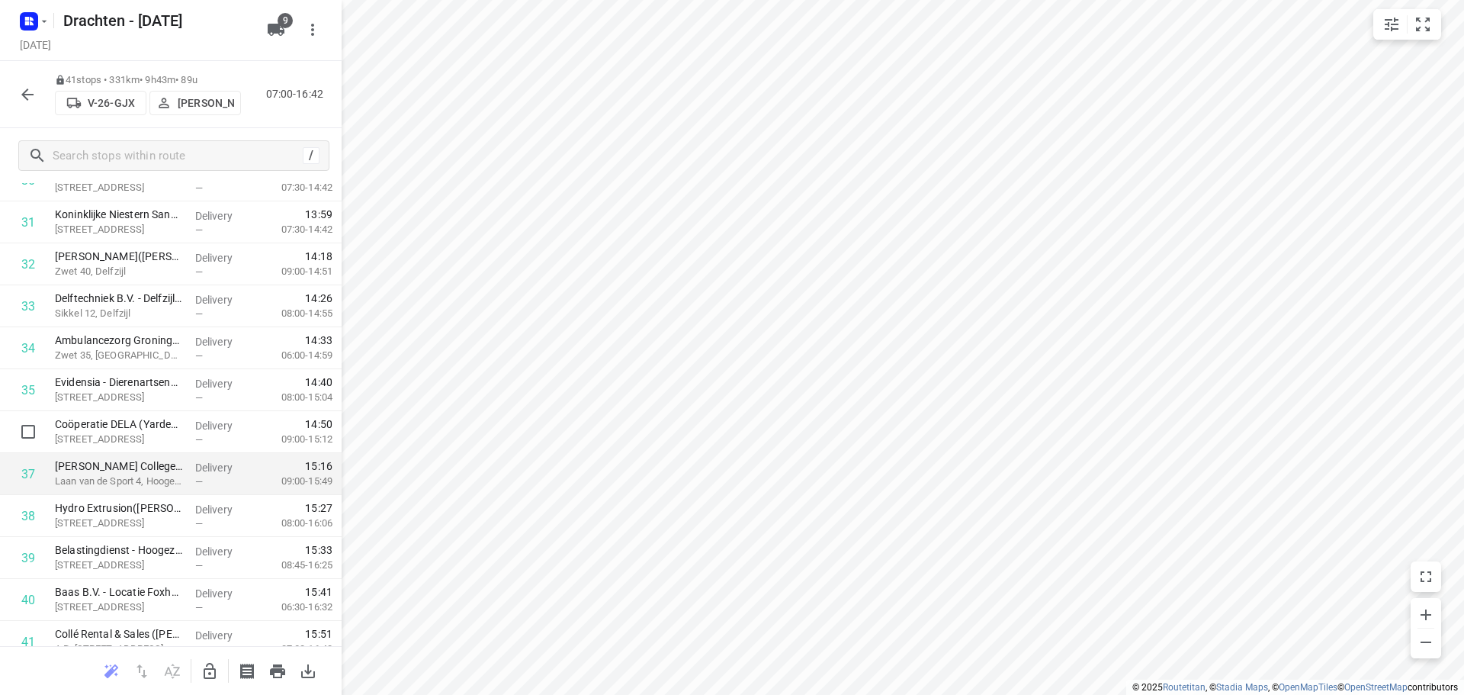
scroll to position [1419, 0]
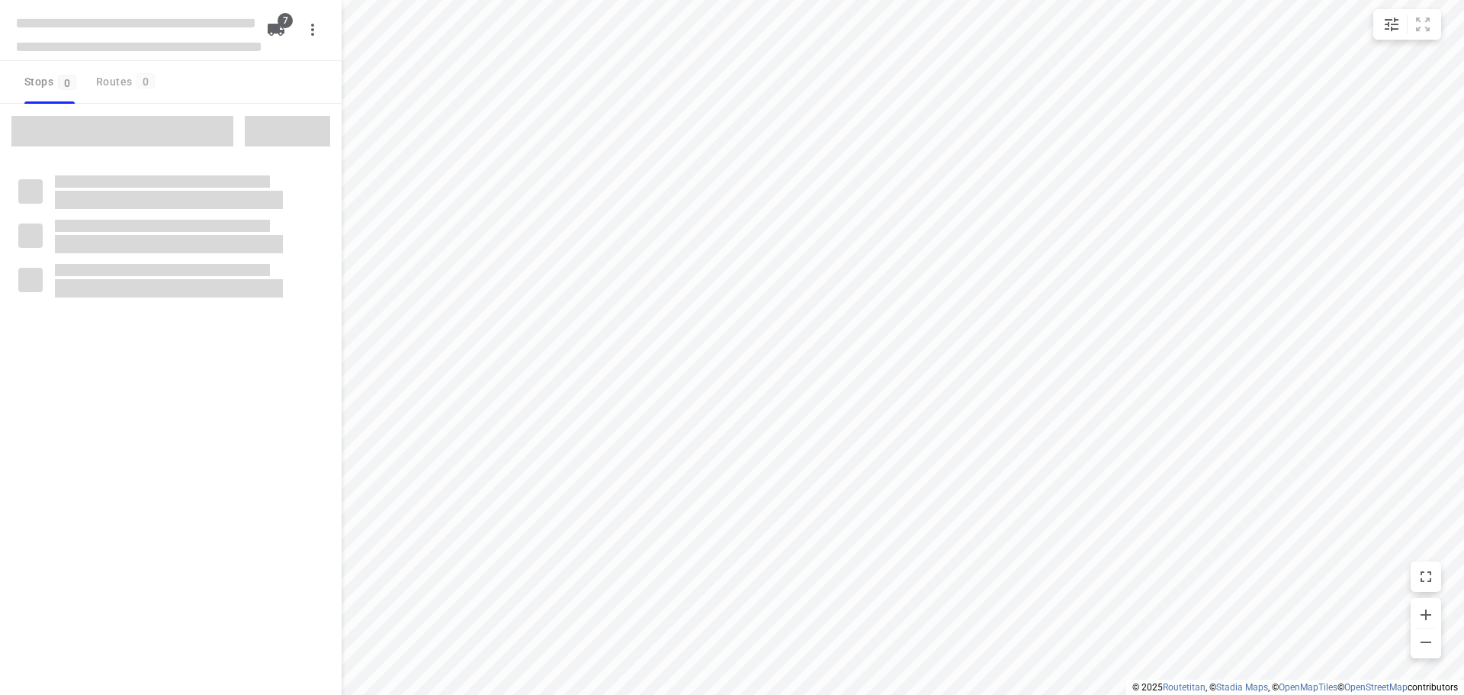
checkbox input "true"
